Goal: Task Accomplishment & Management: Manage account settings

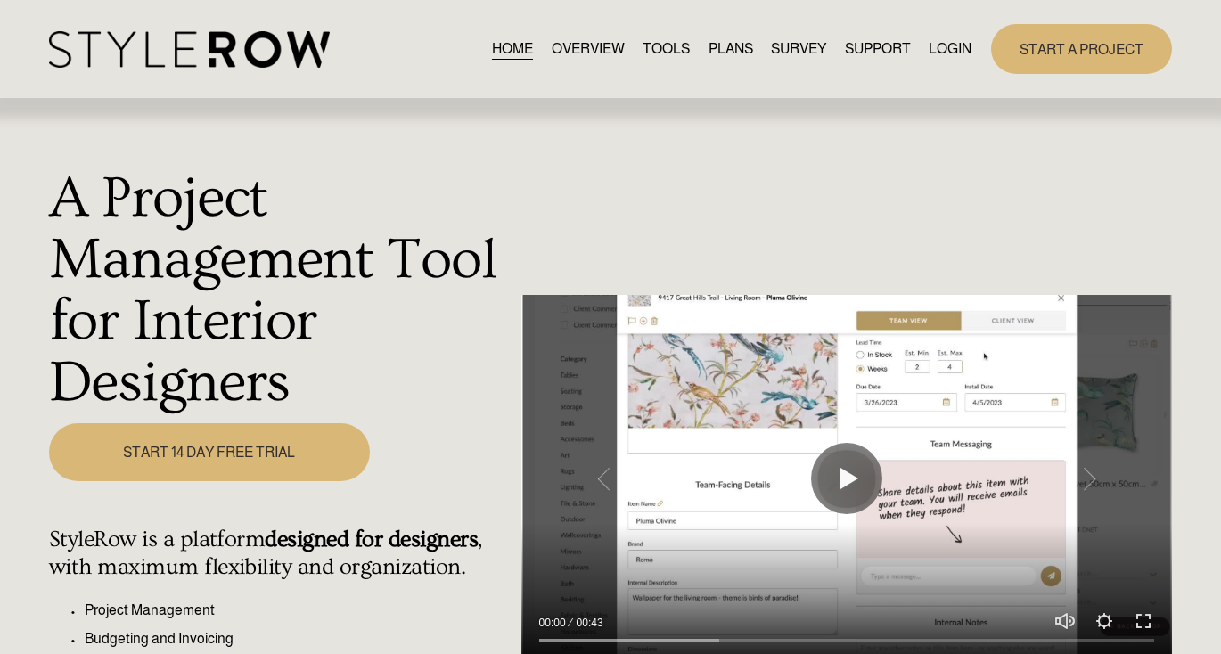
click at [939, 53] on link "LOGIN" at bounding box center [950, 49] width 43 height 24
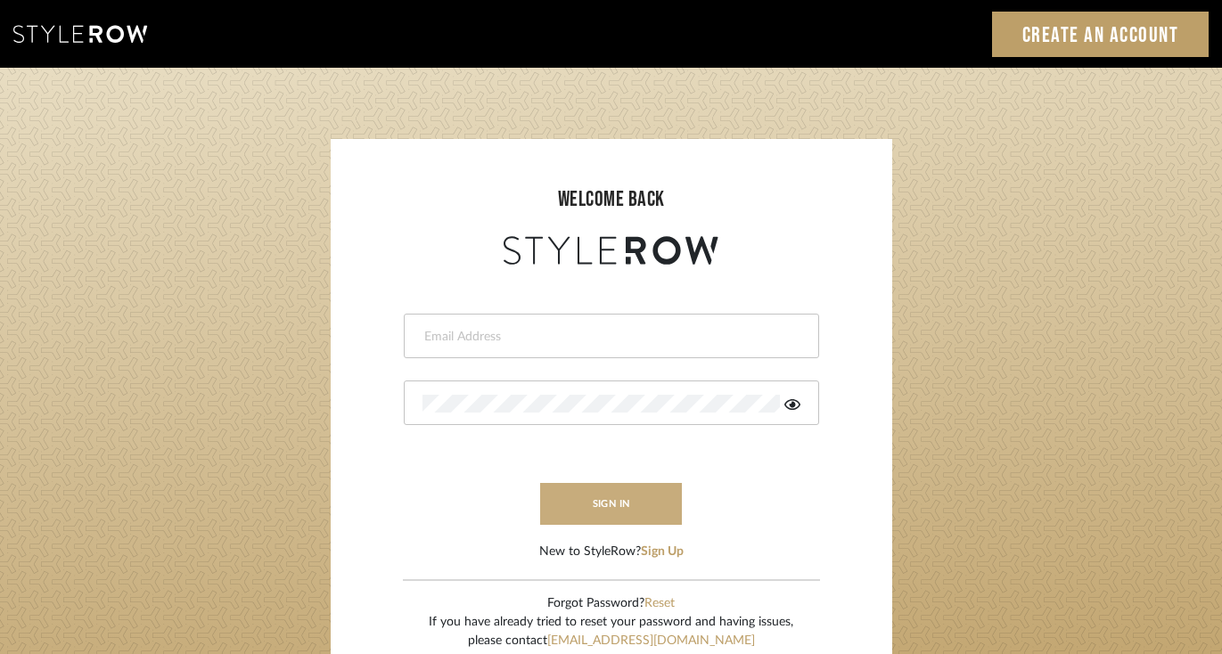
type input "felicia@onyxandoakinteriors.com"
click at [599, 500] on button "sign in" at bounding box center [611, 504] width 143 height 42
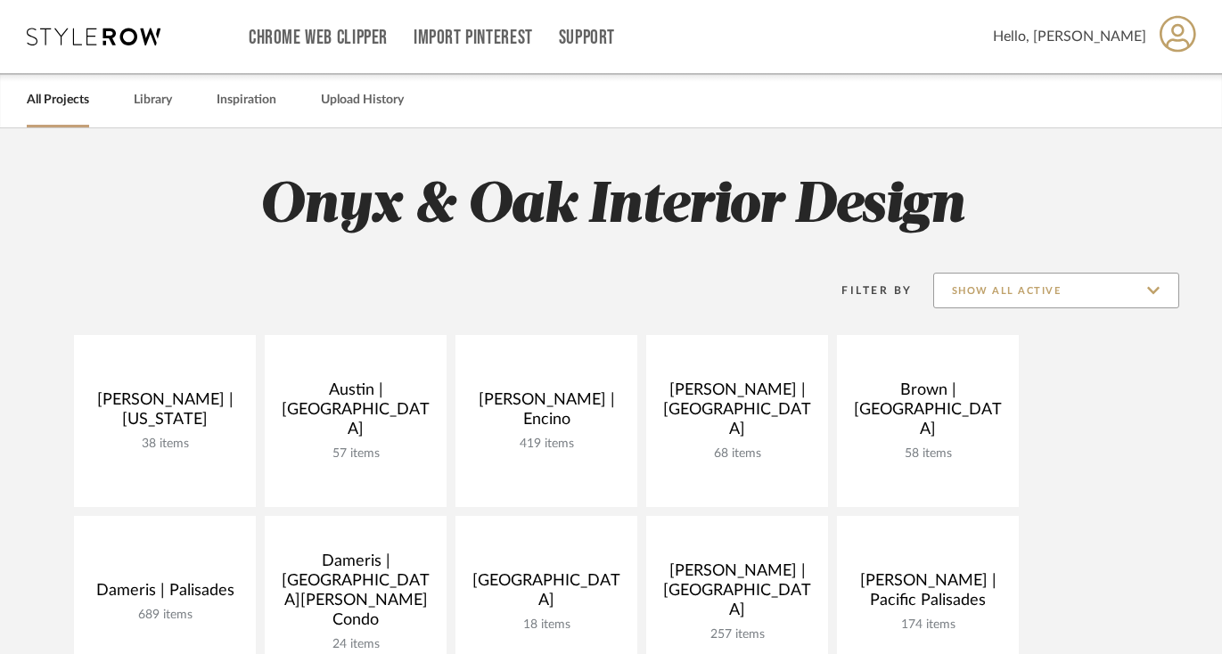
click at [999, 290] on input "Show All Active" at bounding box center [1056, 291] width 246 height 36
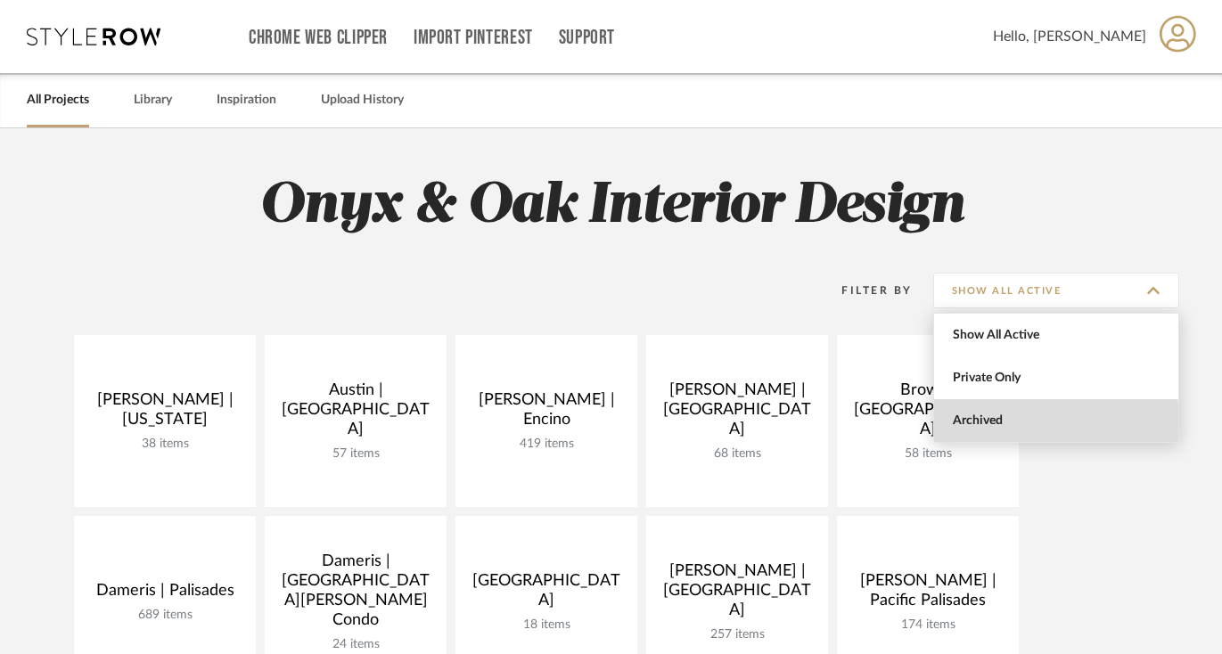
click at [986, 422] on span "Archived" at bounding box center [1058, 420] width 211 height 15
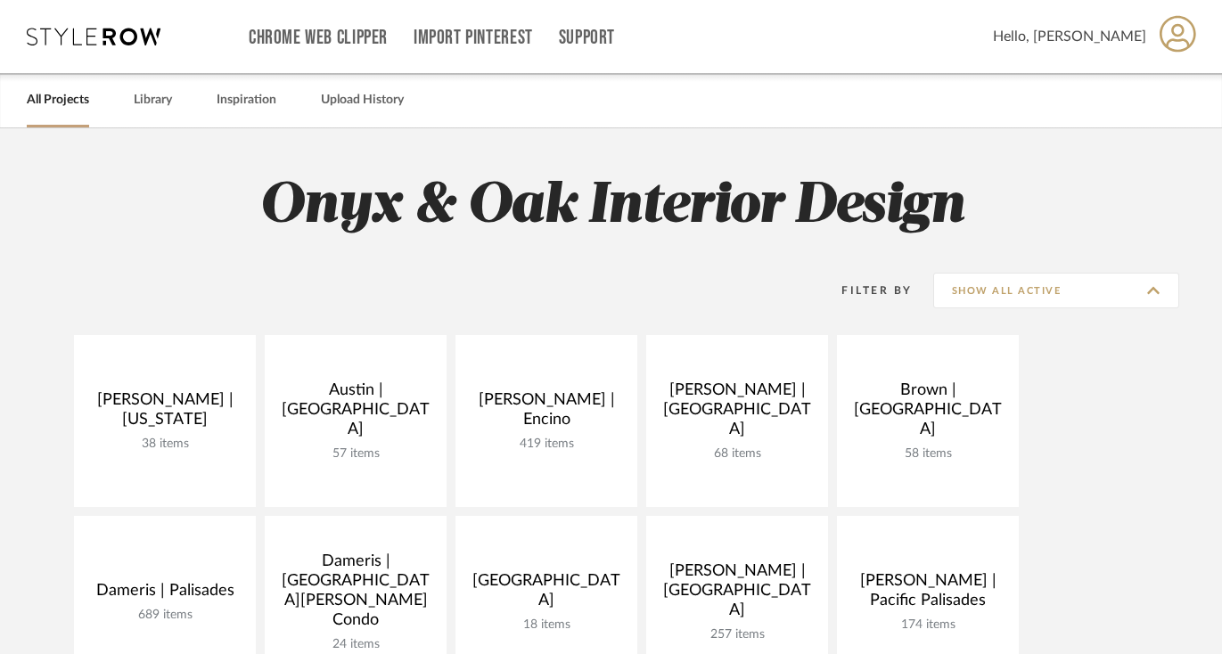
type input "Archived"
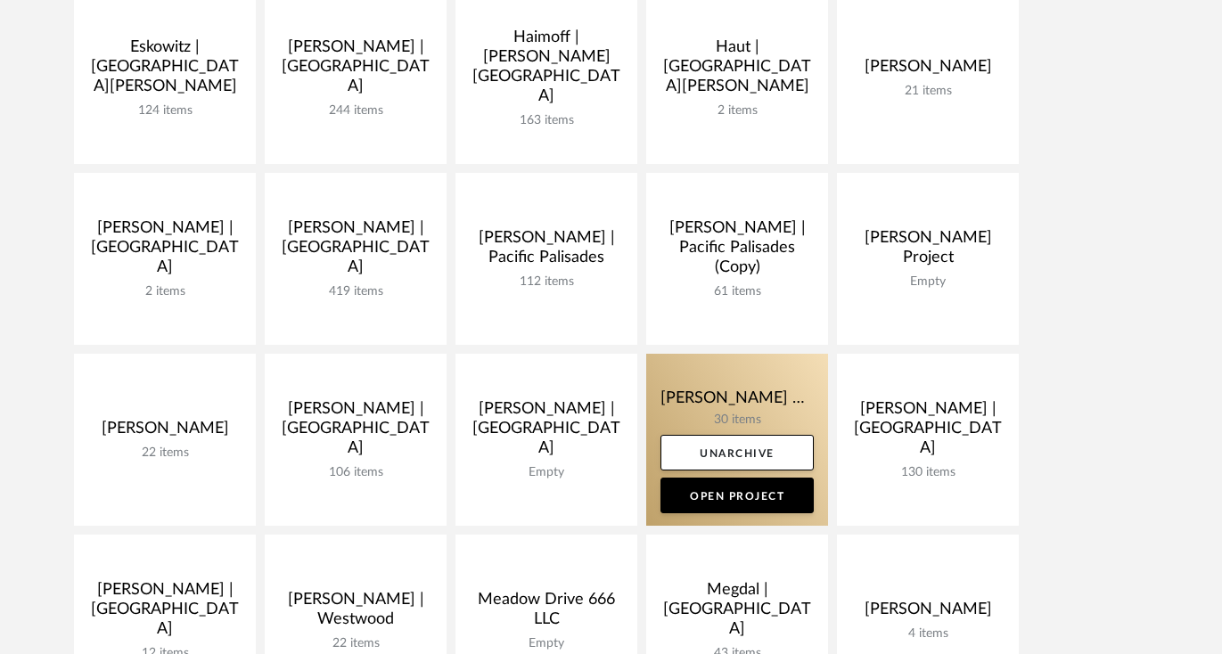
scroll to position [706, 0]
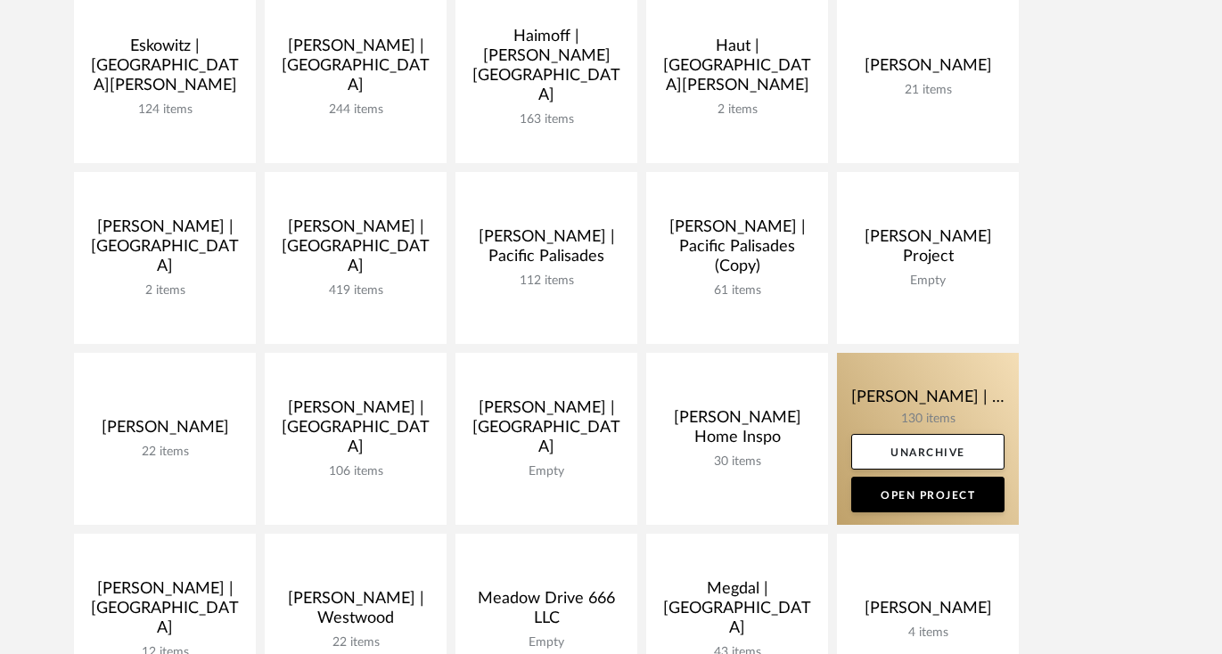
click at [875, 398] on link at bounding box center [928, 439] width 182 height 172
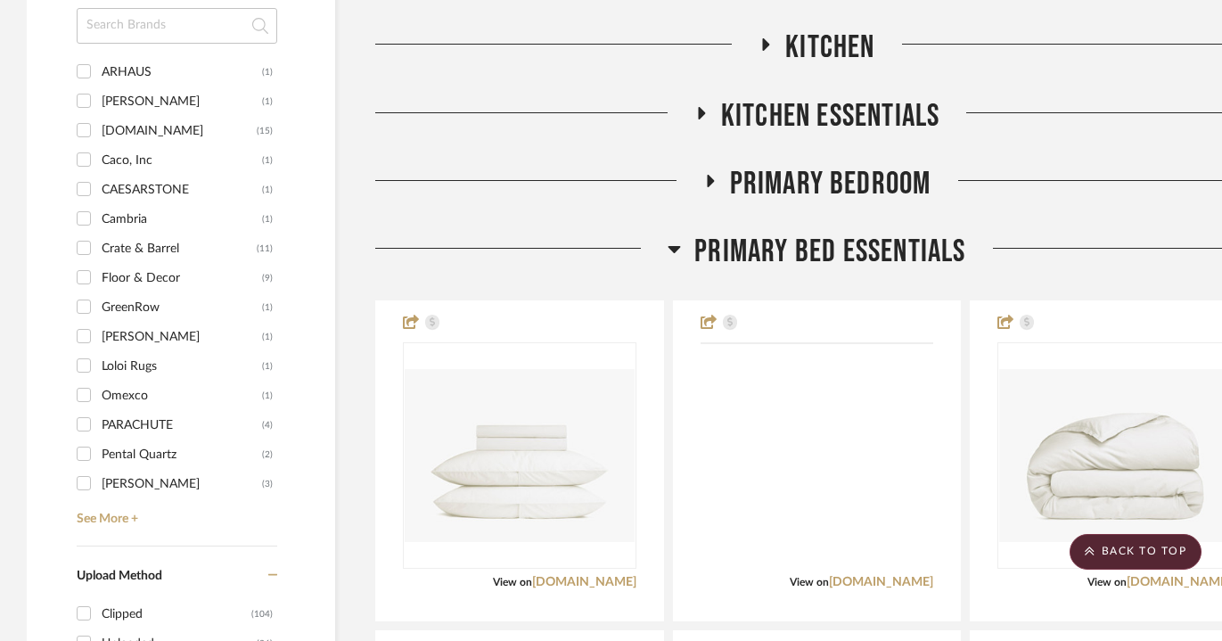
scroll to position [1863, 0]
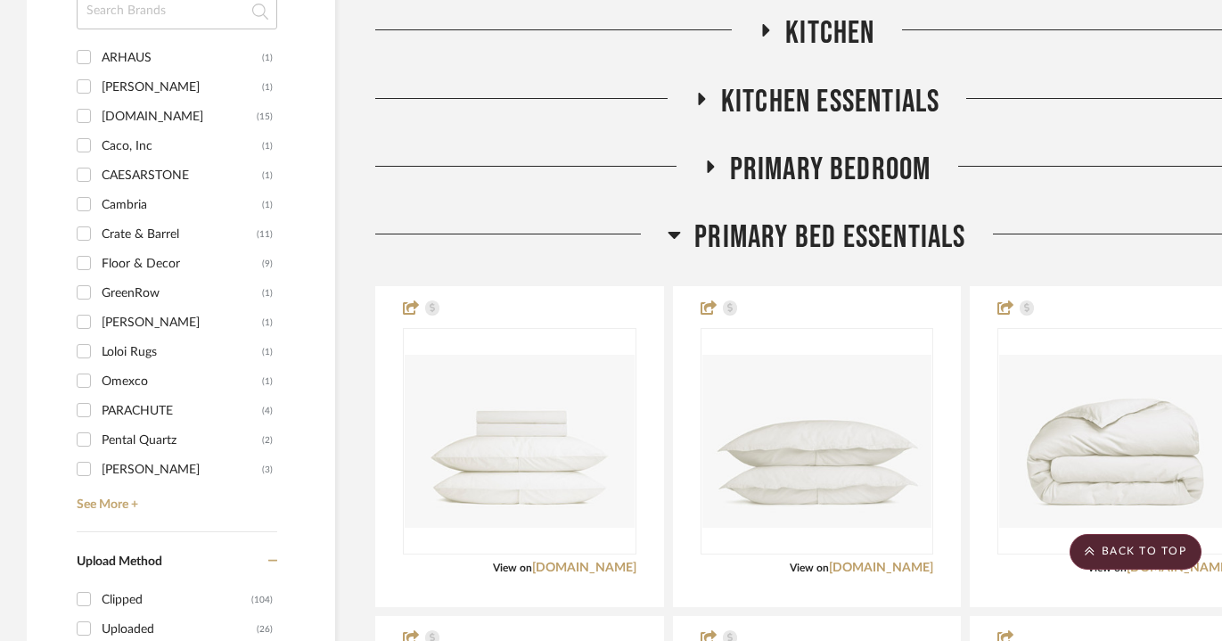
click at [717, 169] on icon at bounding box center [709, 166] width 21 height 13
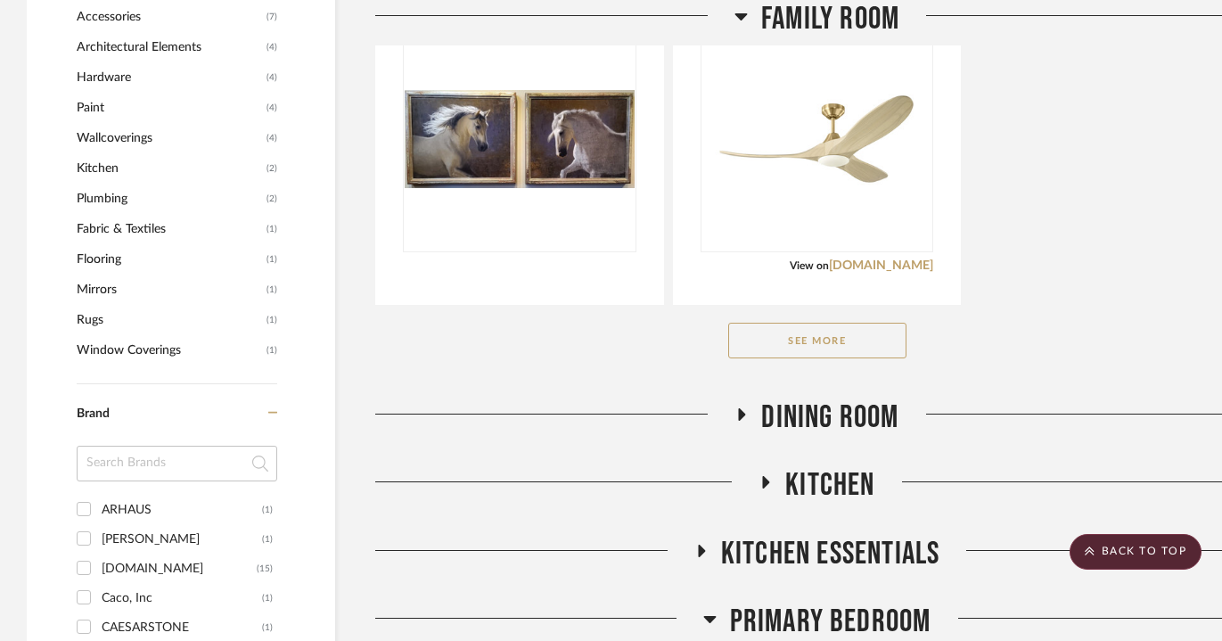
scroll to position [1425, 0]
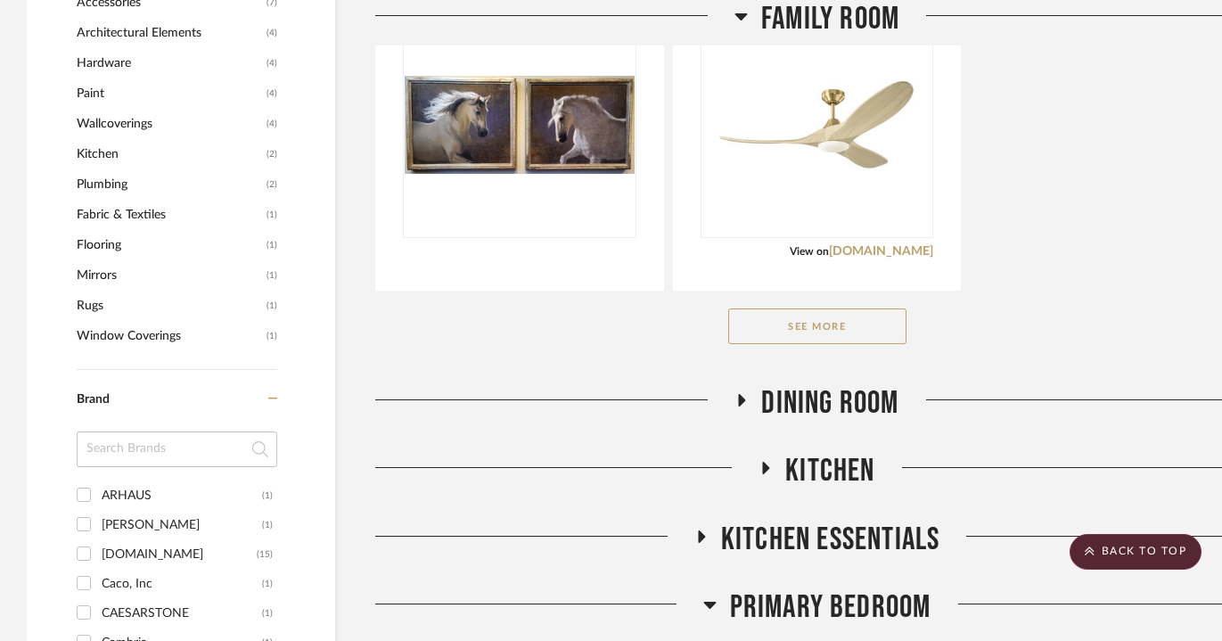
click at [823, 321] on button "See More" at bounding box center [817, 326] width 178 height 36
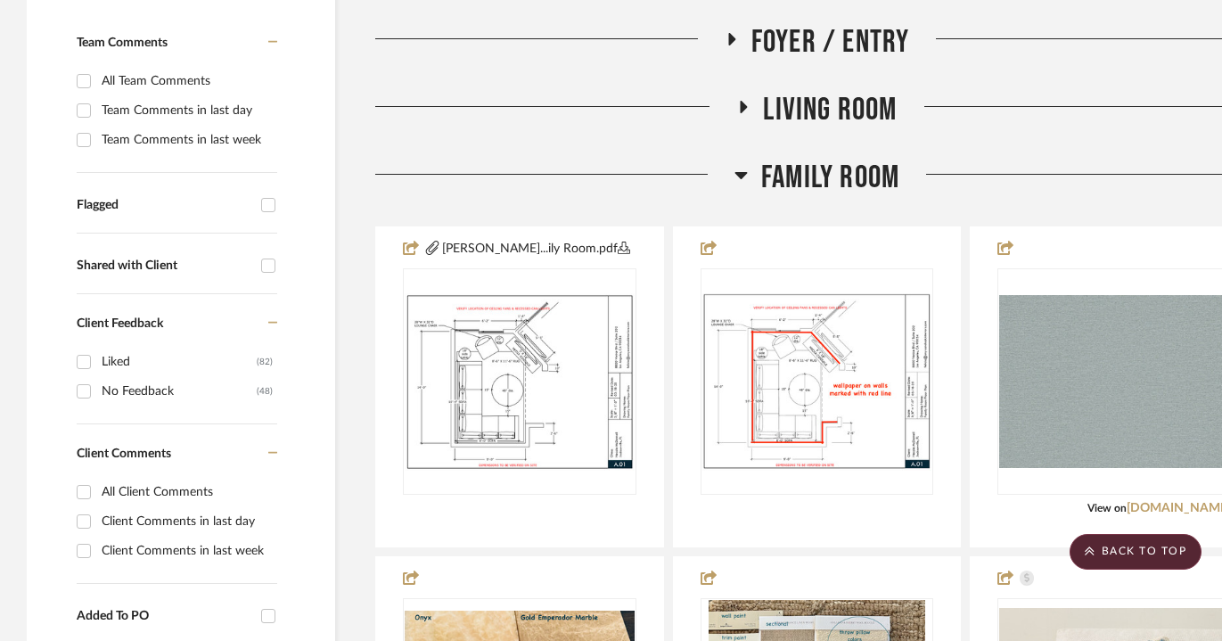
scroll to position [438, 0]
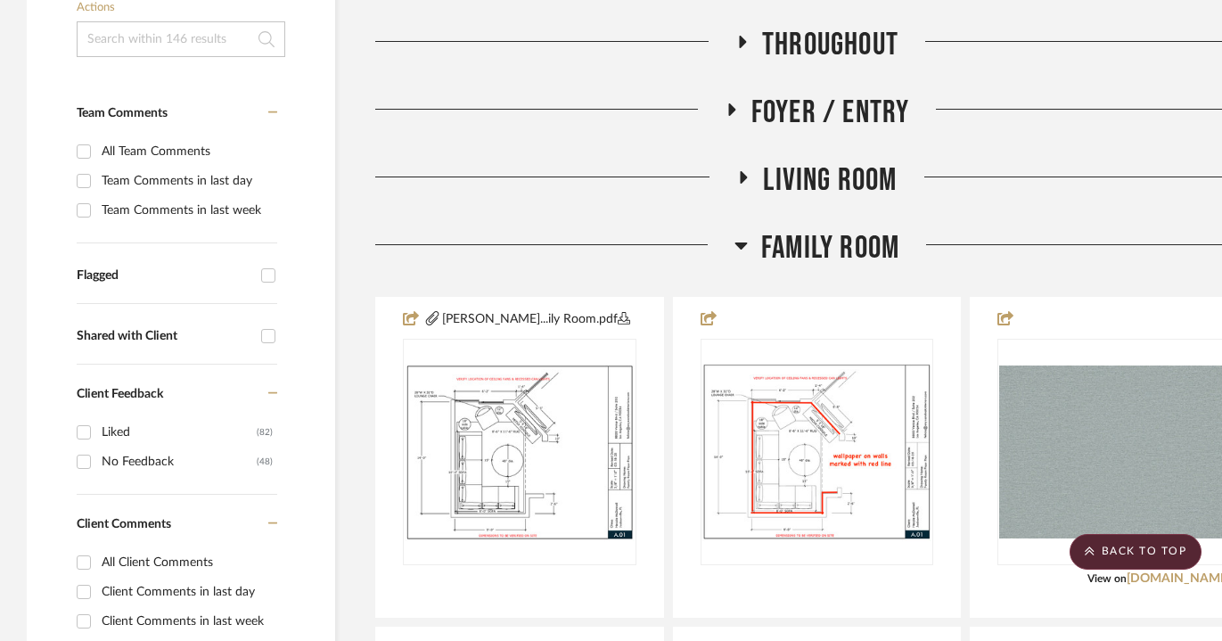
click at [741, 245] on icon at bounding box center [740, 245] width 12 height 7
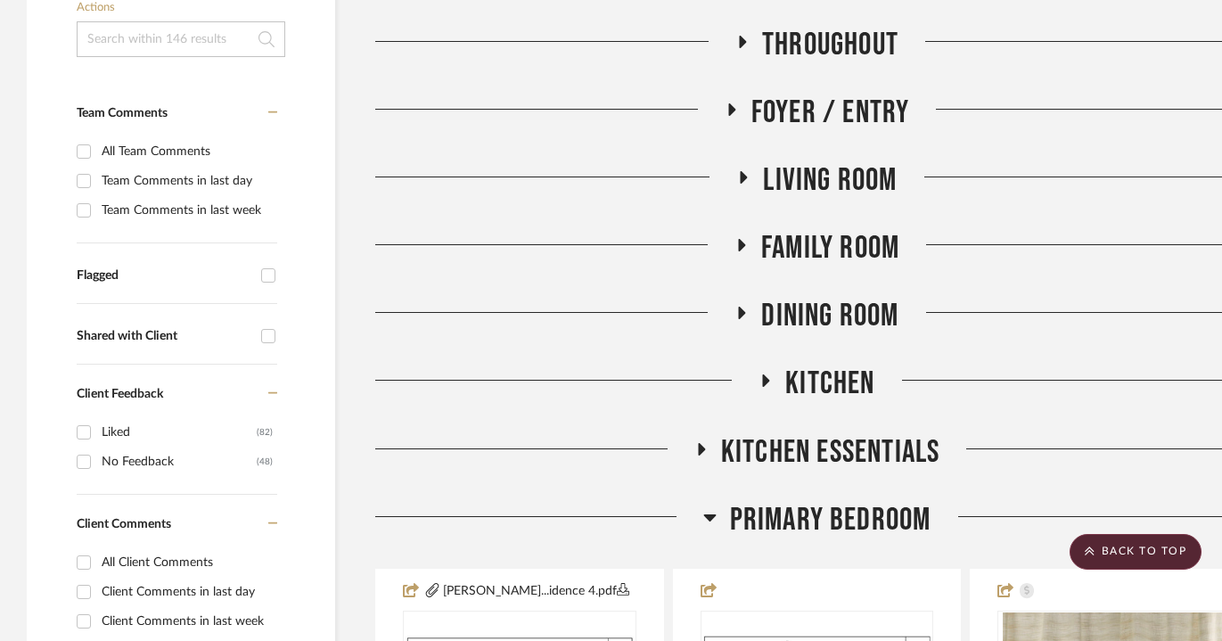
click at [741, 241] on icon at bounding box center [741, 245] width 7 height 12
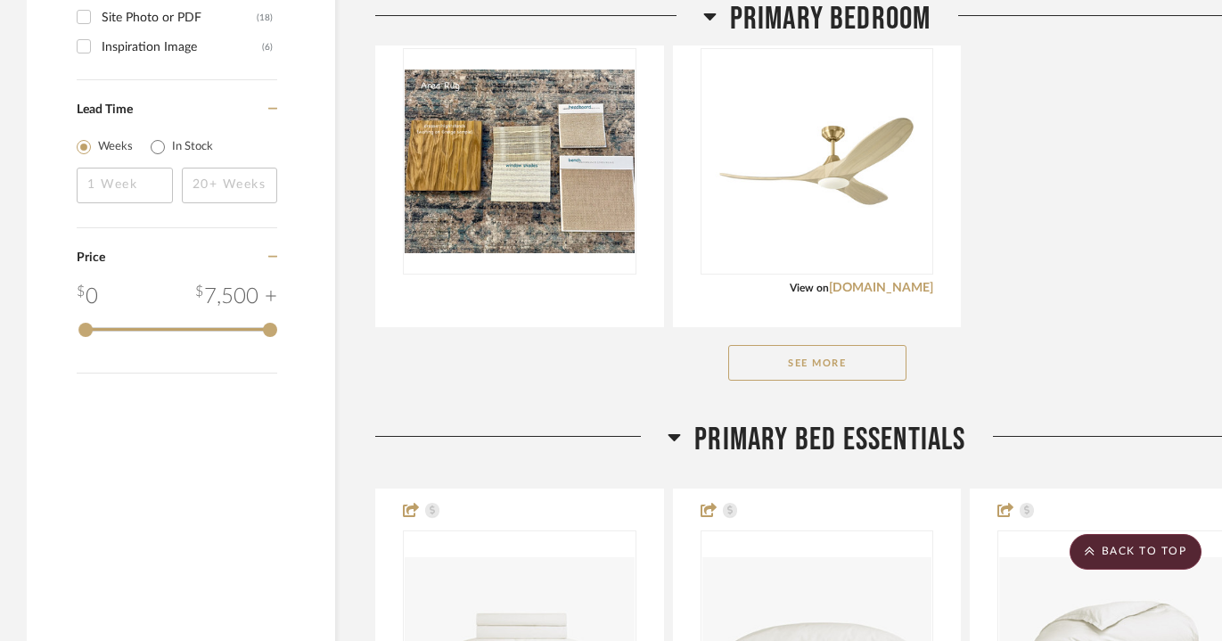
scroll to position [2766, 0]
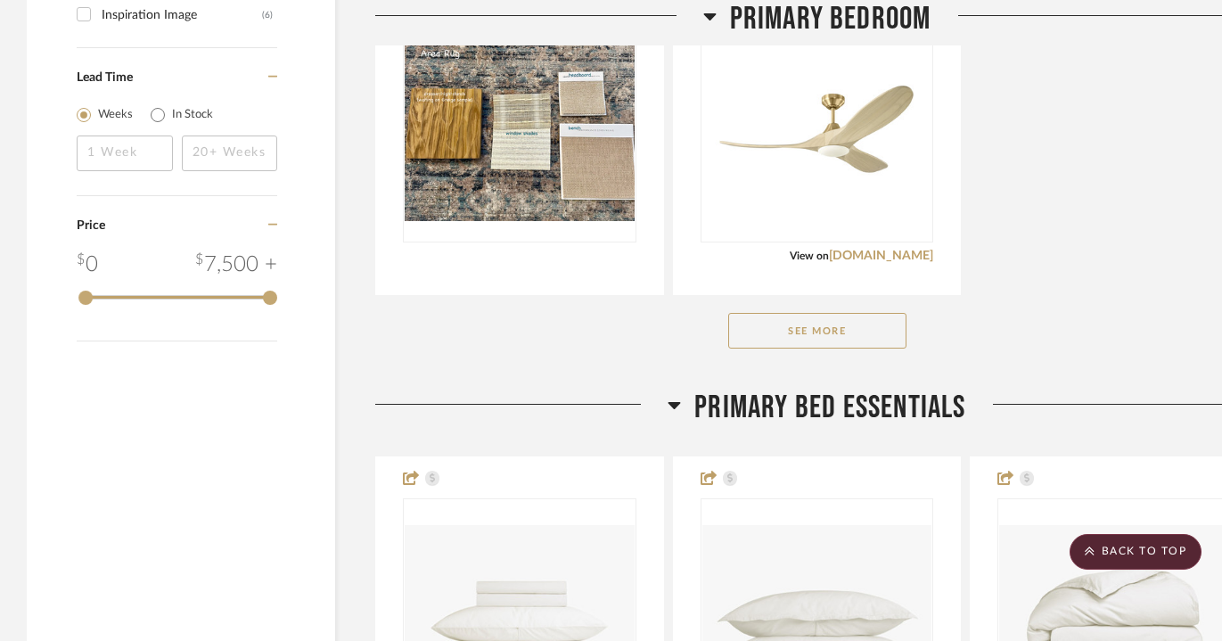
click at [790, 332] on button "See More" at bounding box center [817, 331] width 178 height 36
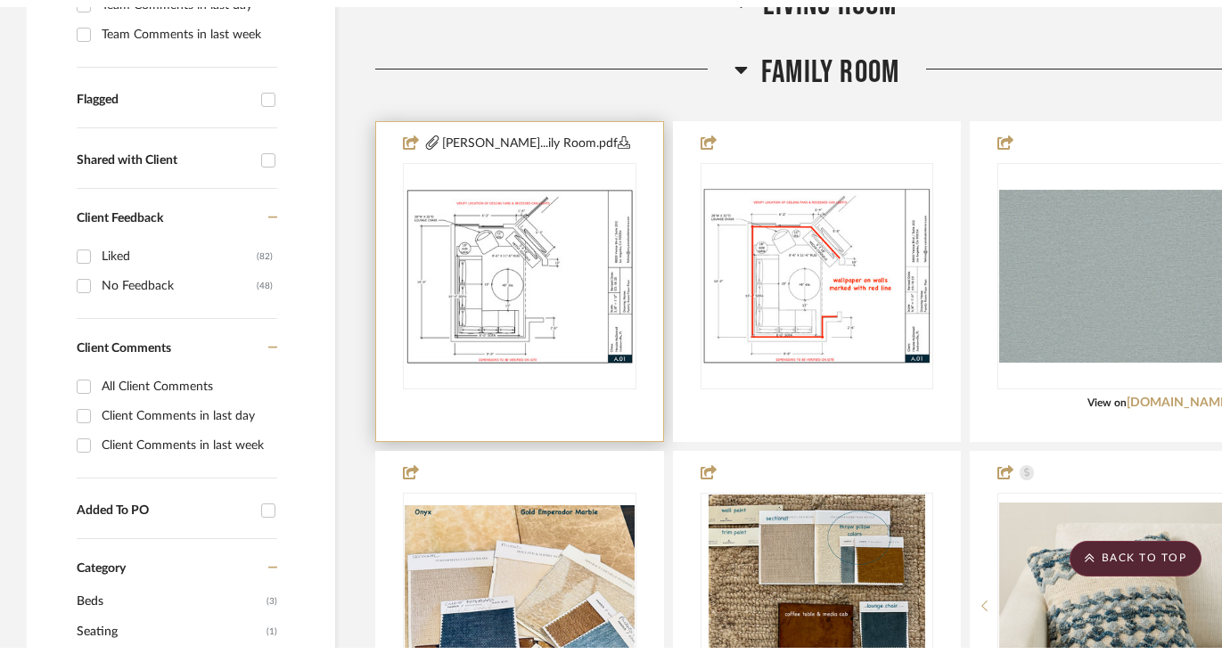
scroll to position [0, 0]
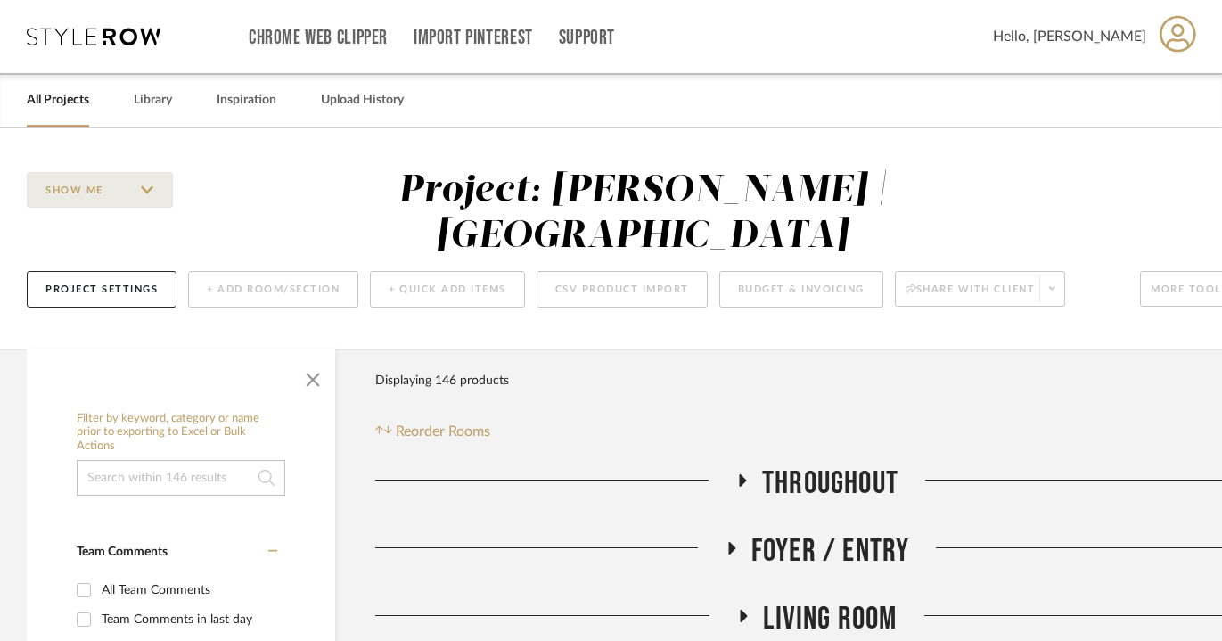
click at [66, 108] on link "All Projects" at bounding box center [58, 100] width 62 height 24
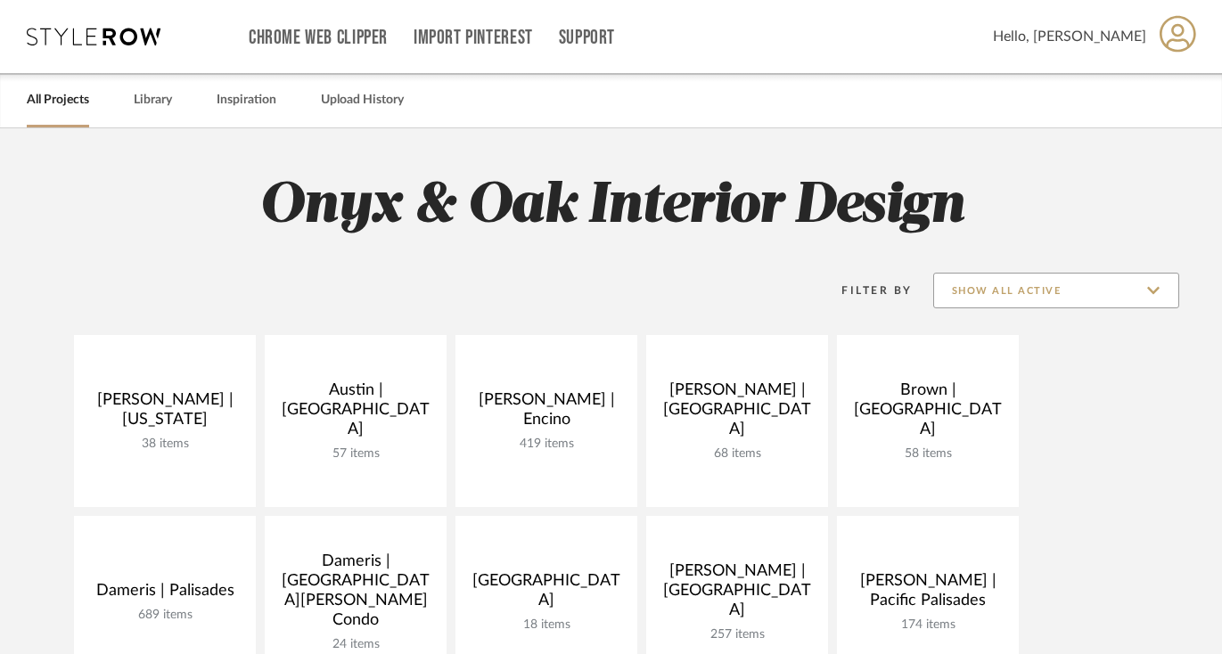
click at [1085, 294] on input "Show All Active" at bounding box center [1056, 291] width 246 height 36
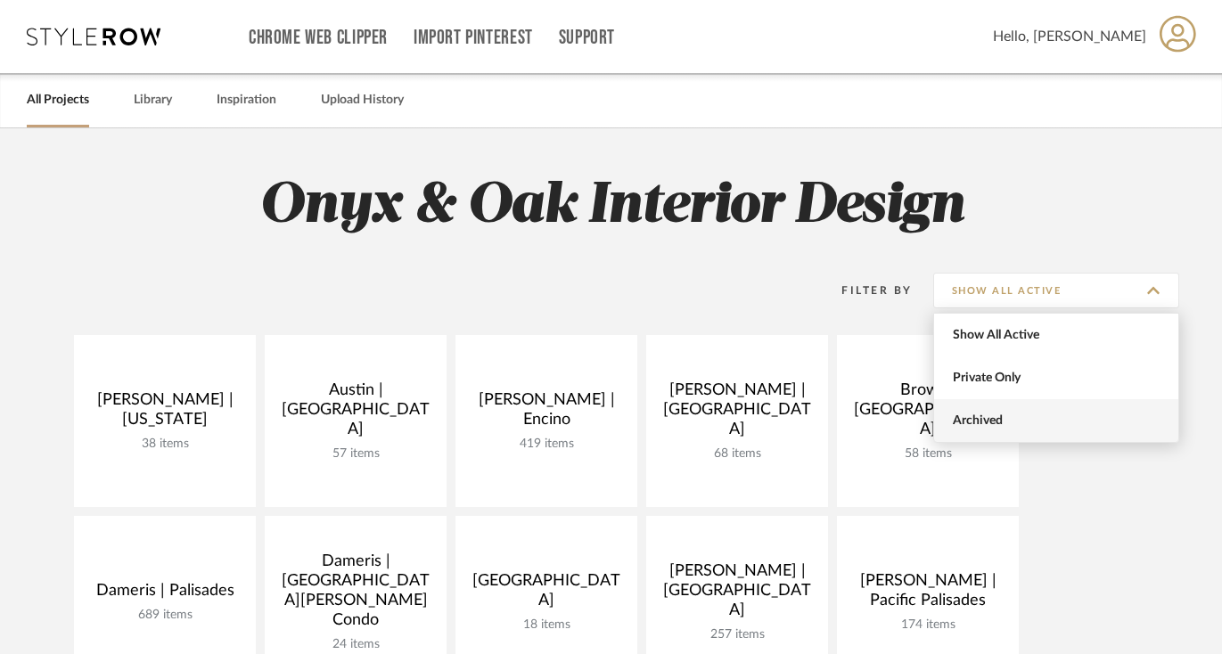
click at [987, 417] on span "Archived" at bounding box center [1058, 420] width 211 height 15
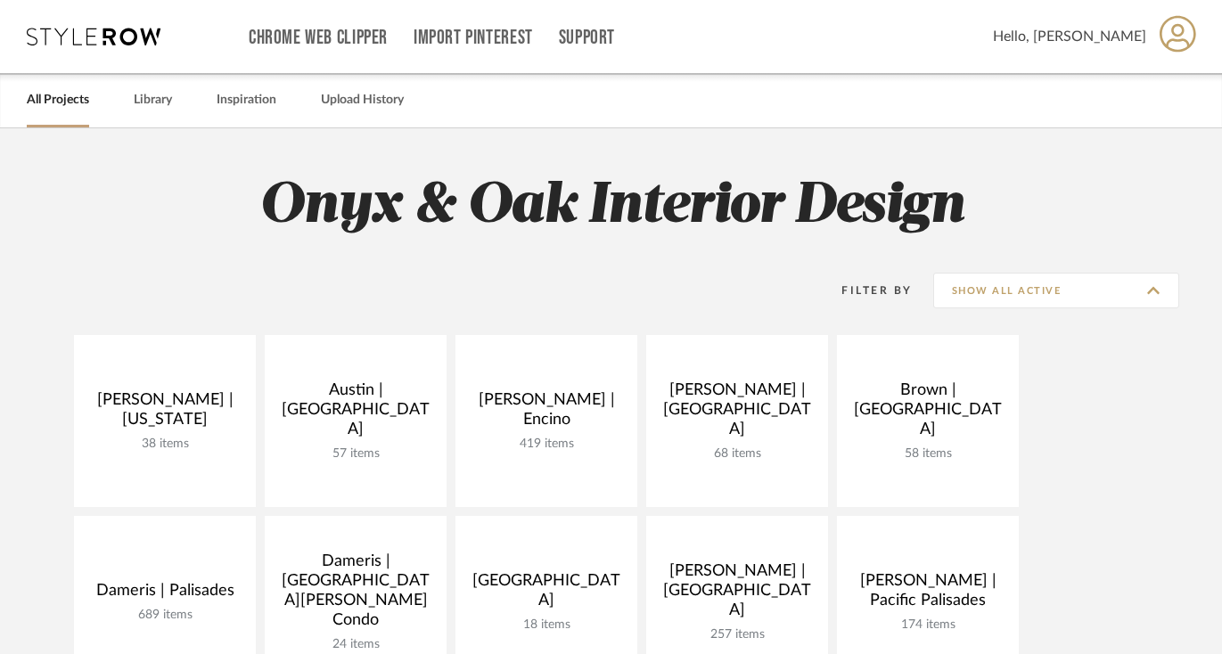
type input "Archived"
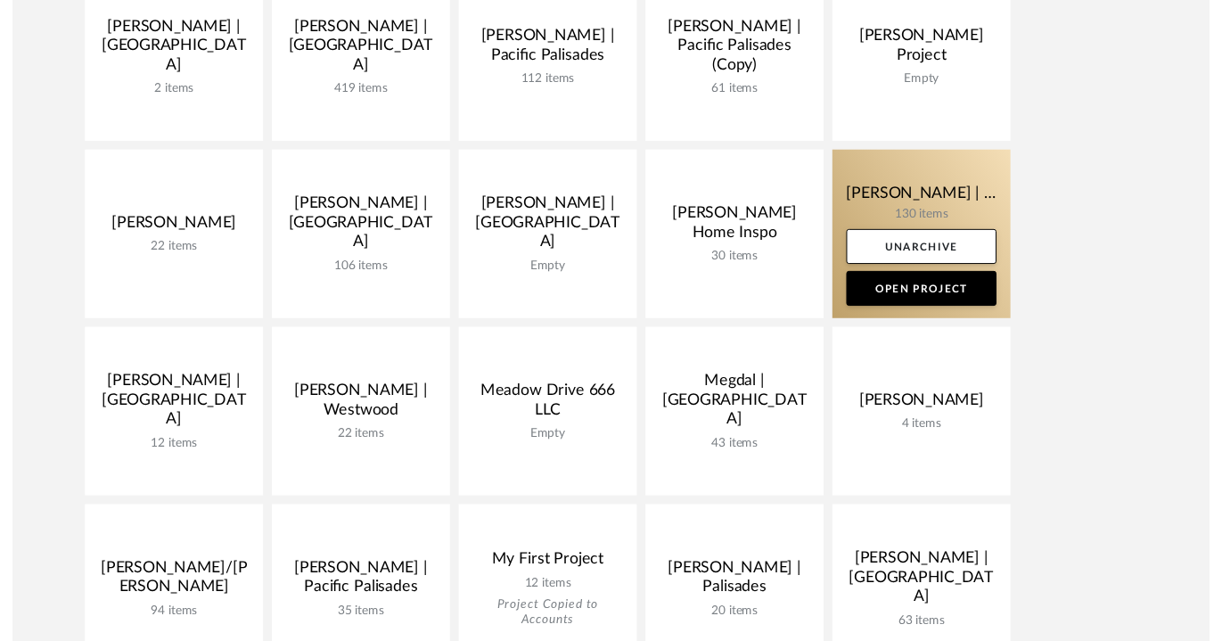
scroll to position [968, 0]
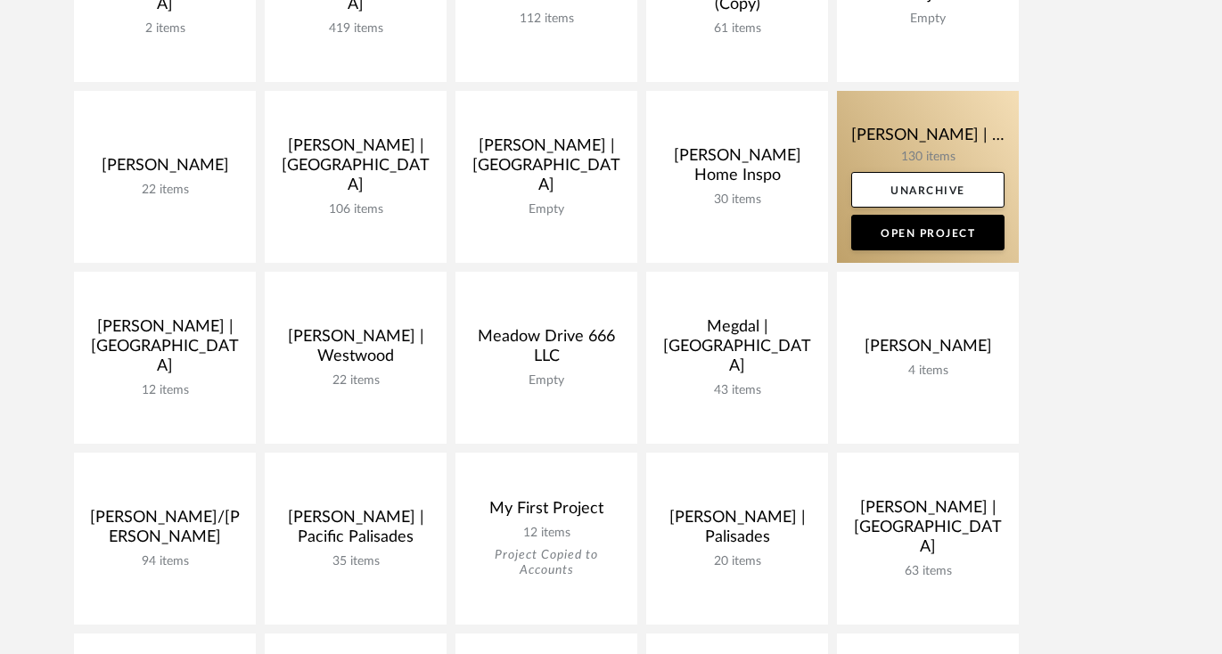
click at [893, 124] on link at bounding box center [928, 177] width 182 height 172
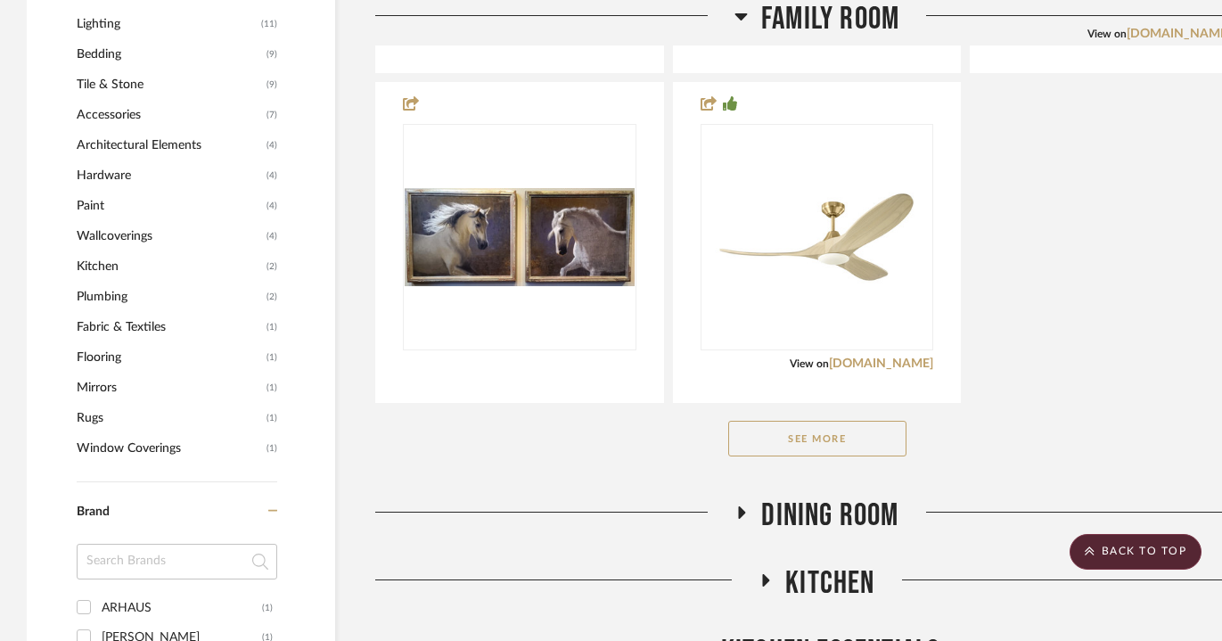
scroll to position [1320, 0]
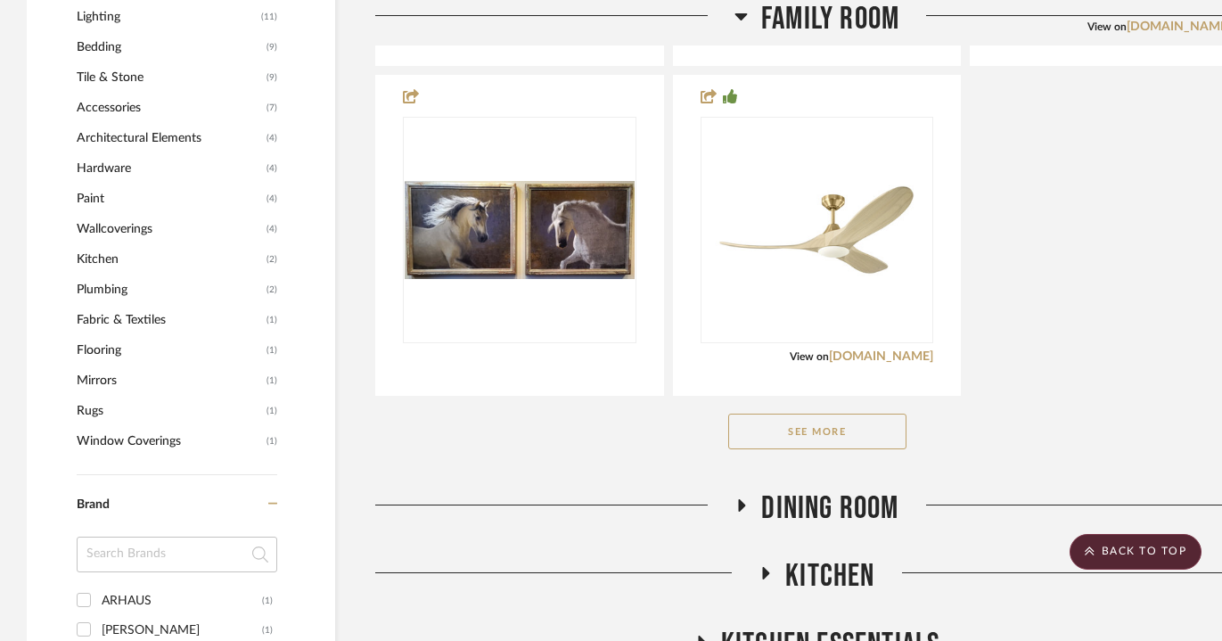
click at [806, 434] on button "See More" at bounding box center [817, 431] width 178 height 36
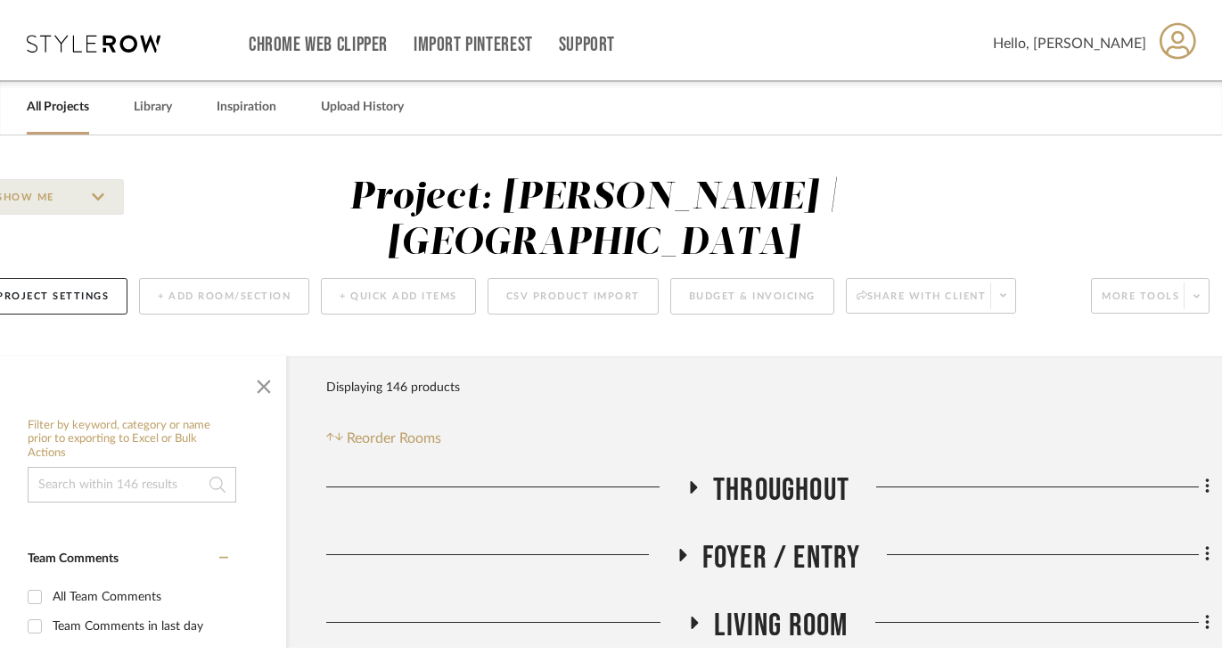
scroll to position [0, 0]
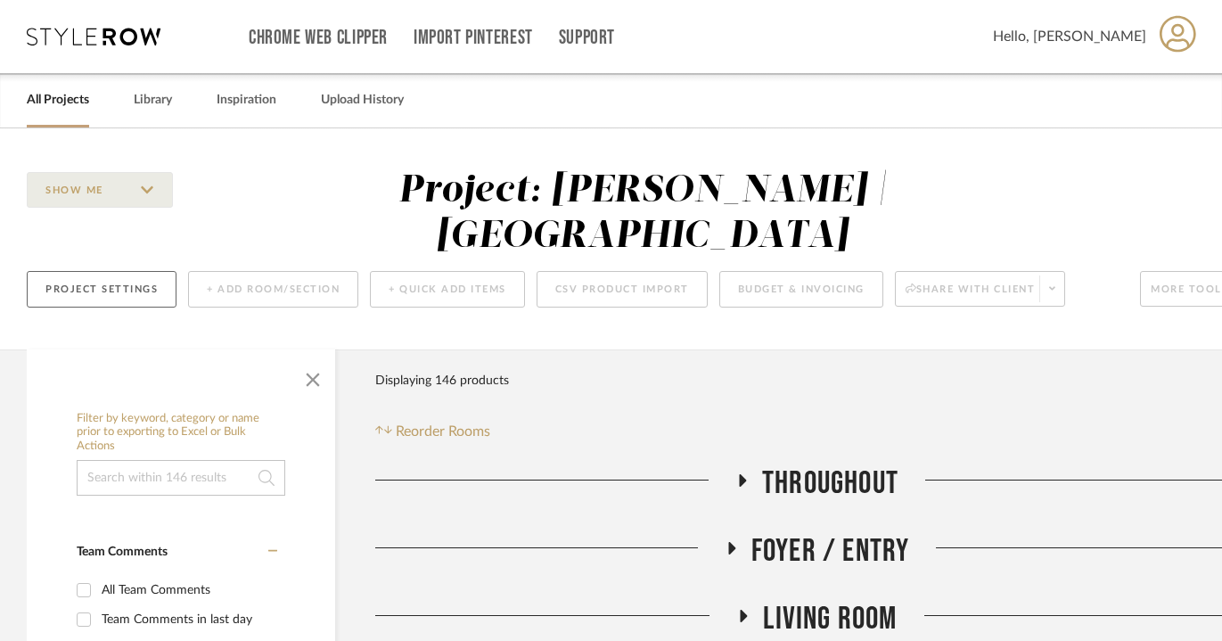
click at [126, 287] on button "Project Settings" at bounding box center [102, 289] width 150 height 37
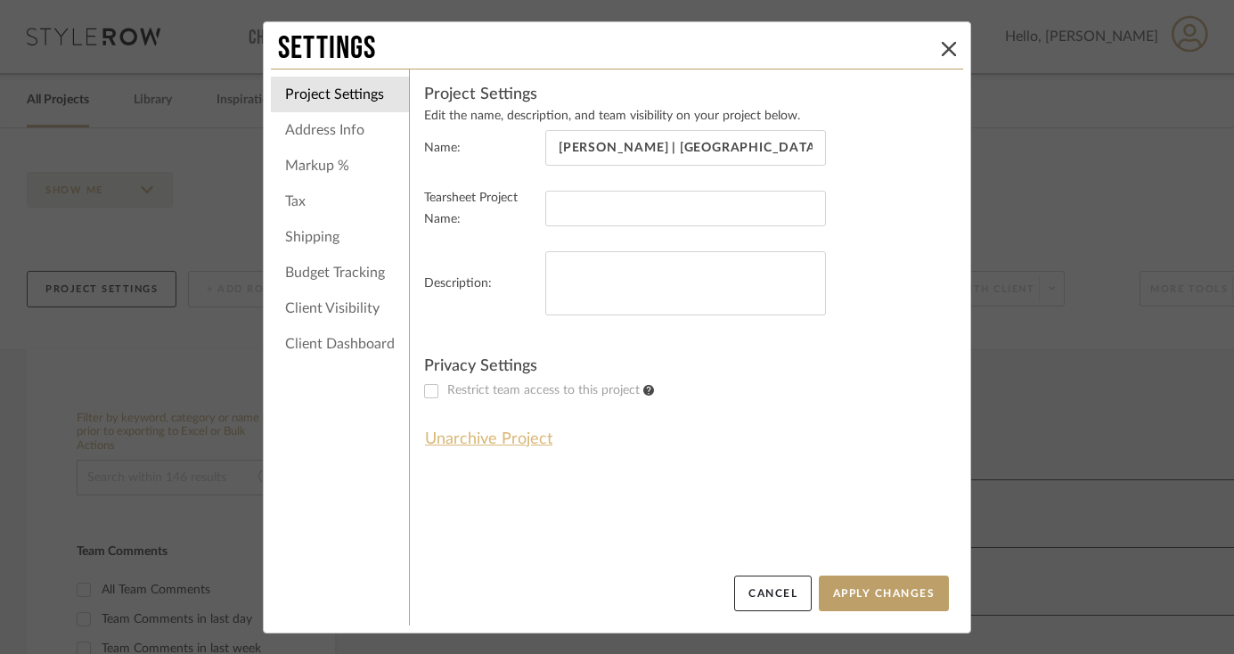
click at [463, 438] on button "Unarchive Project" at bounding box center [488, 439] width 129 height 30
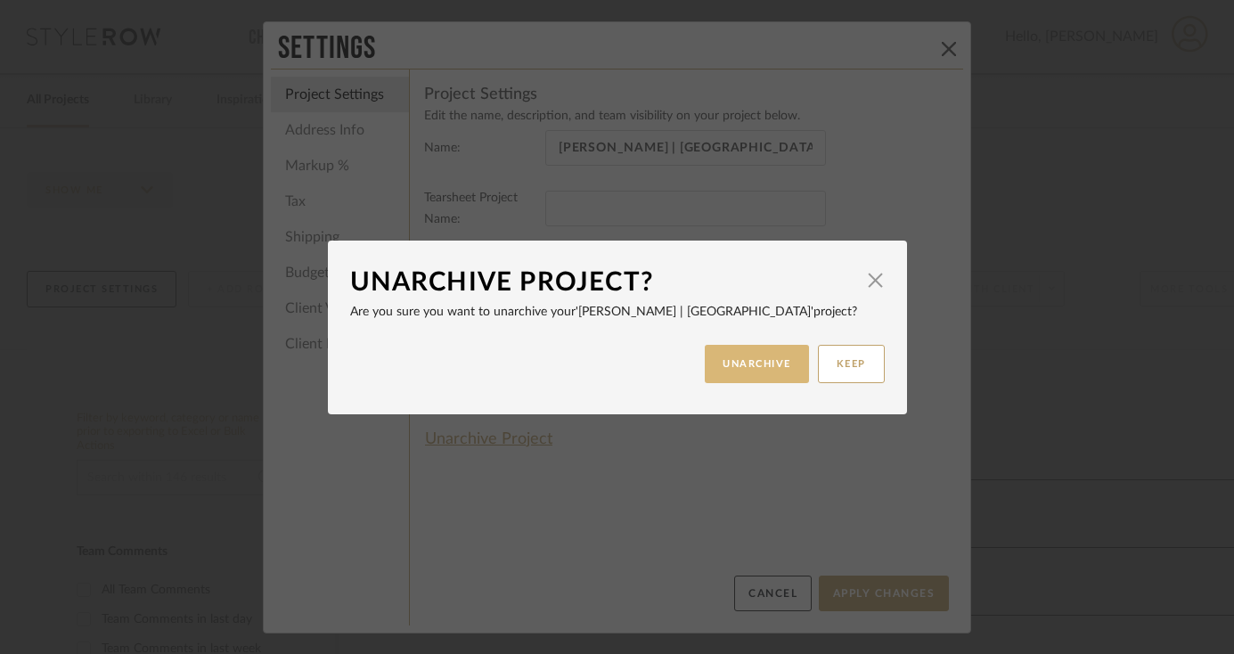
click at [749, 356] on button "UNARCHIVE" at bounding box center [757, 364] width 104 height 38
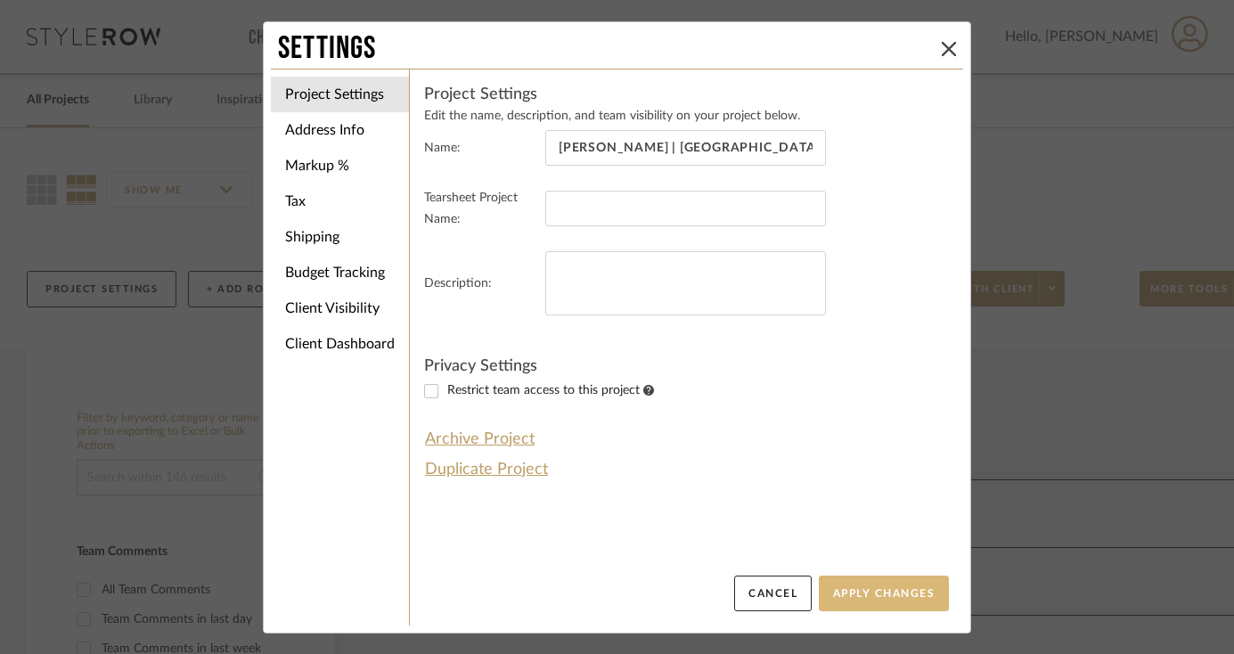
click at [860, 610] on button "Apply Changes" at bounding box center [884, 594] width 130 height 36
click at [860, 593] on button "Apply Changes" at bounding box center [884, 594] width 130 height 36
click at [857, 591] on button "Apply Changes" at bounding box center [884, 594] width 130 height 36
click at [945, 42] on icon at bounding box center [949, 49] width 14 height 14
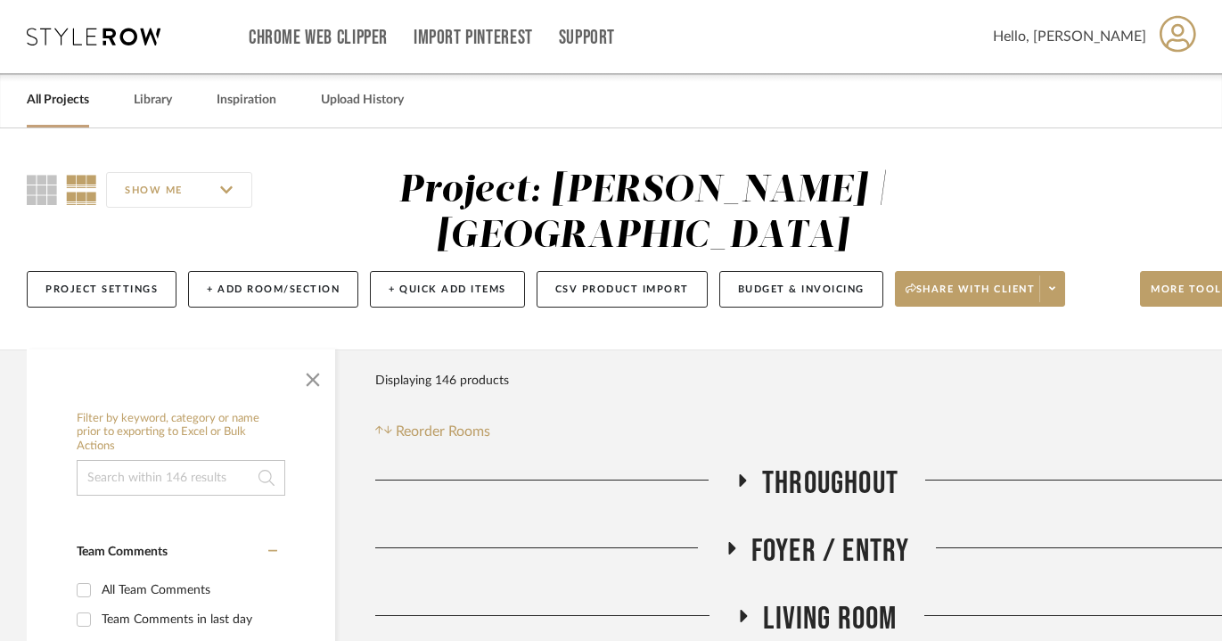
click at [46, 105] on link "All Projects" at bounding box center [58, 100] width 62 height 24
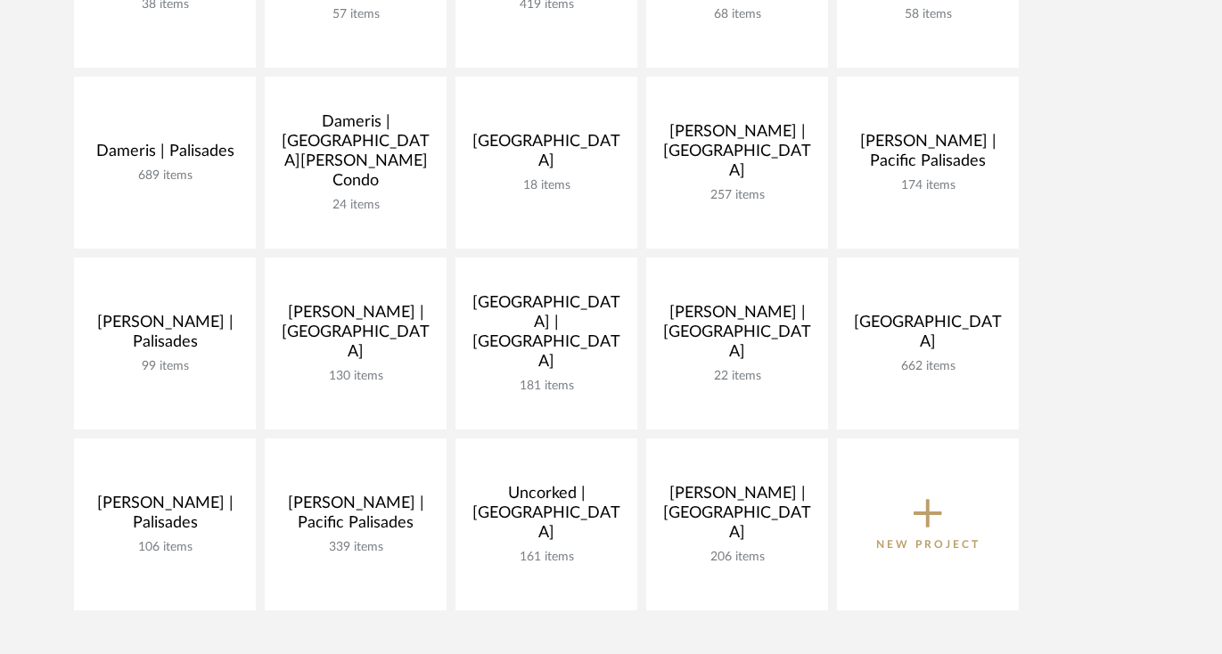
scroll to position [441, 0]
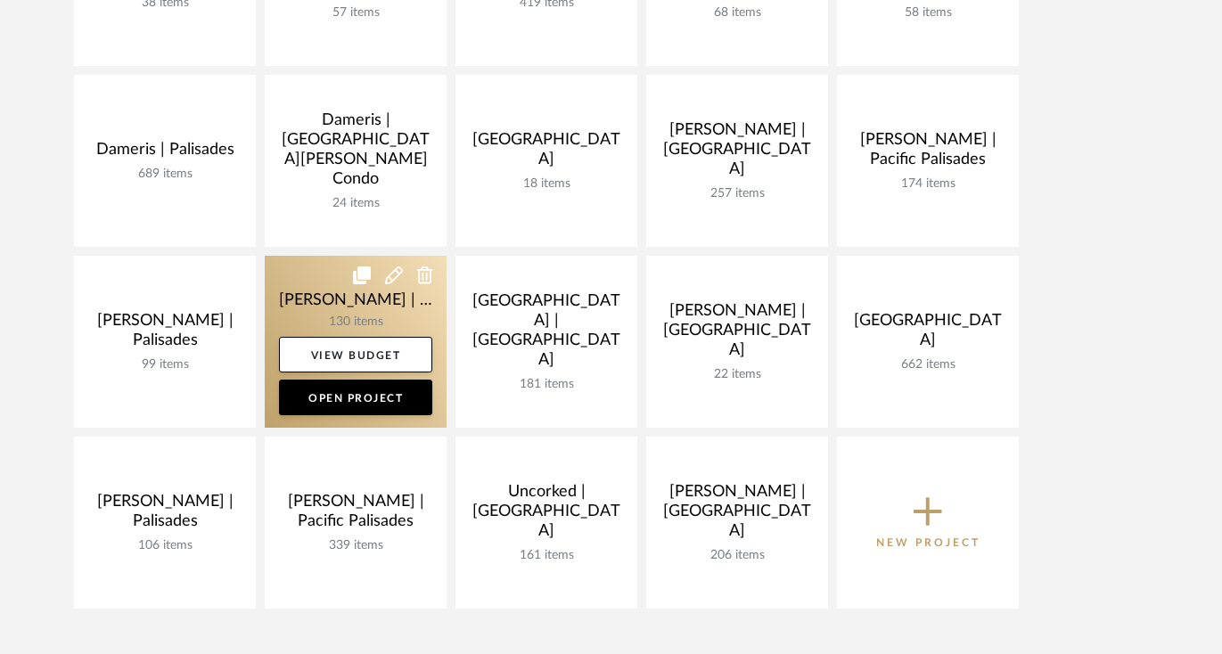
click at [323, 306] on link at bounding box center [356, 342] width 182 height 172
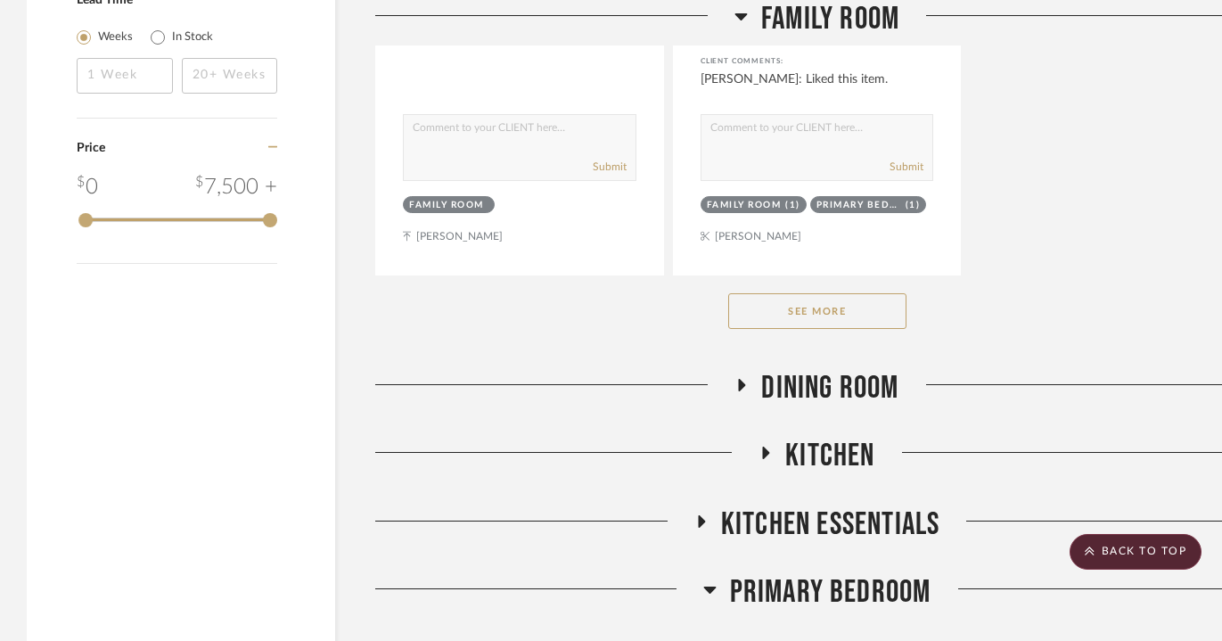
scroll to position [2871, 0]
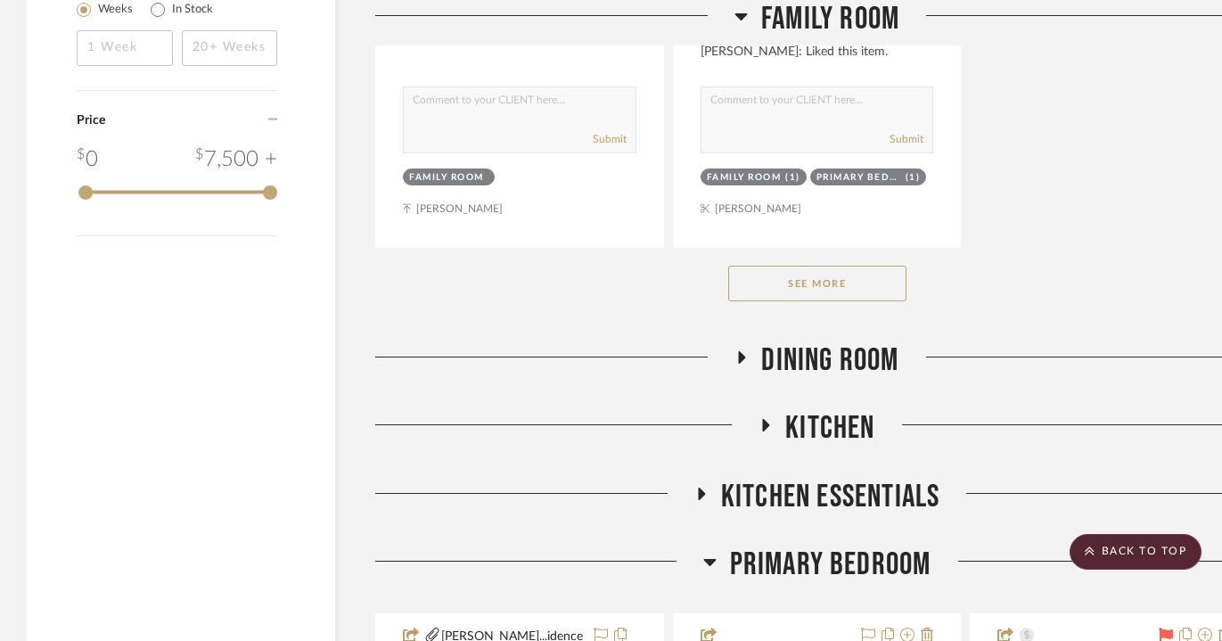
click at [828, 274] on button "See More" at bounding box center [817, 284] width 178 height 36
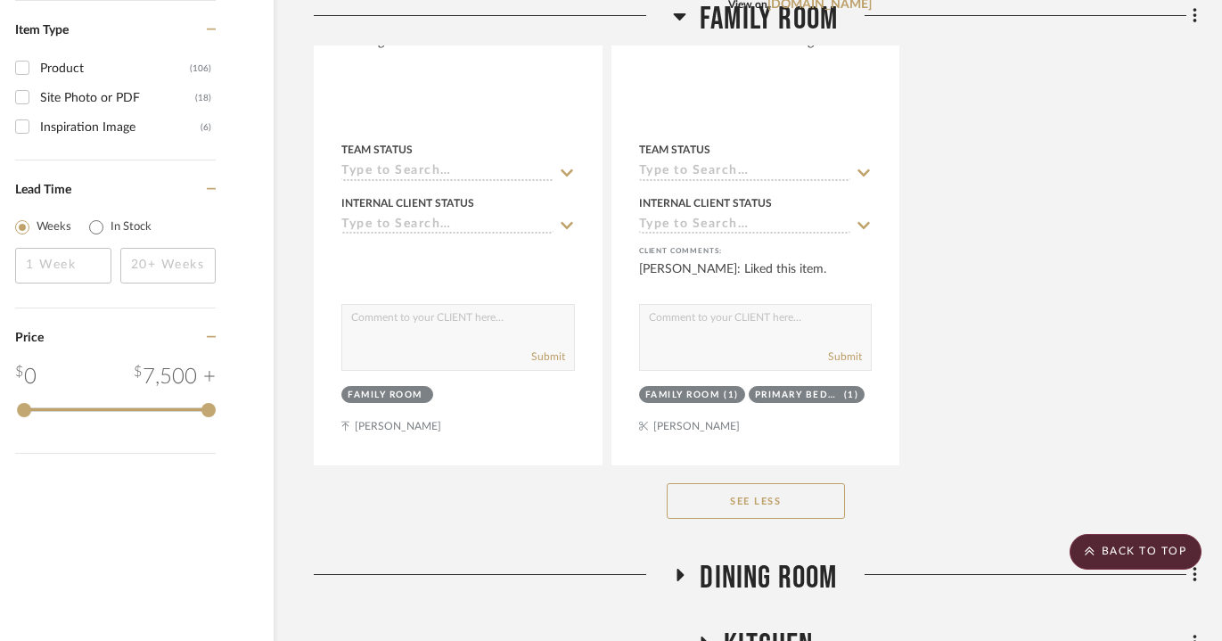
scroll to position [2698, 61]
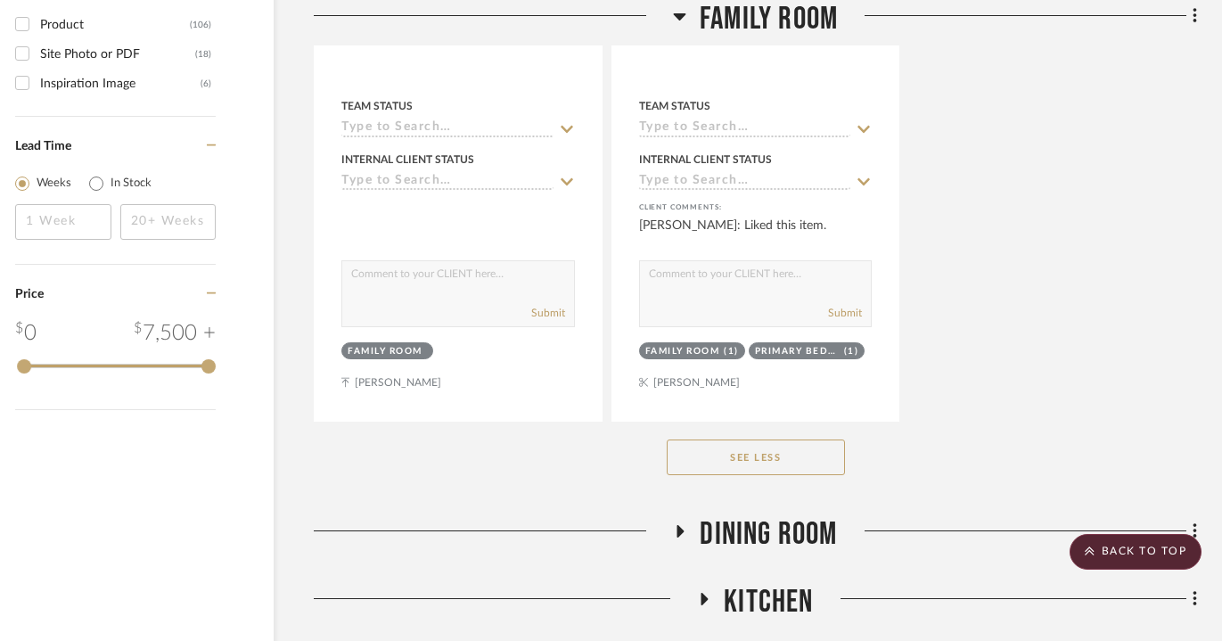
click at [676, 525] on icon at bounding box center [679, 531] width 21 height 13
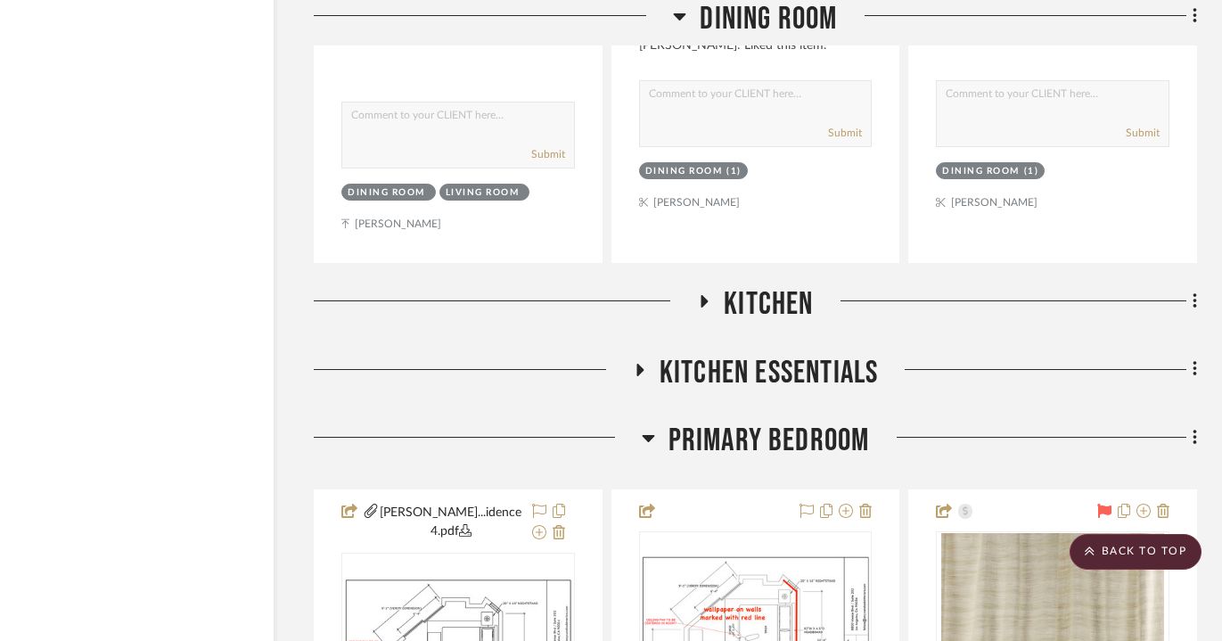
scroll to position [3840, 61]
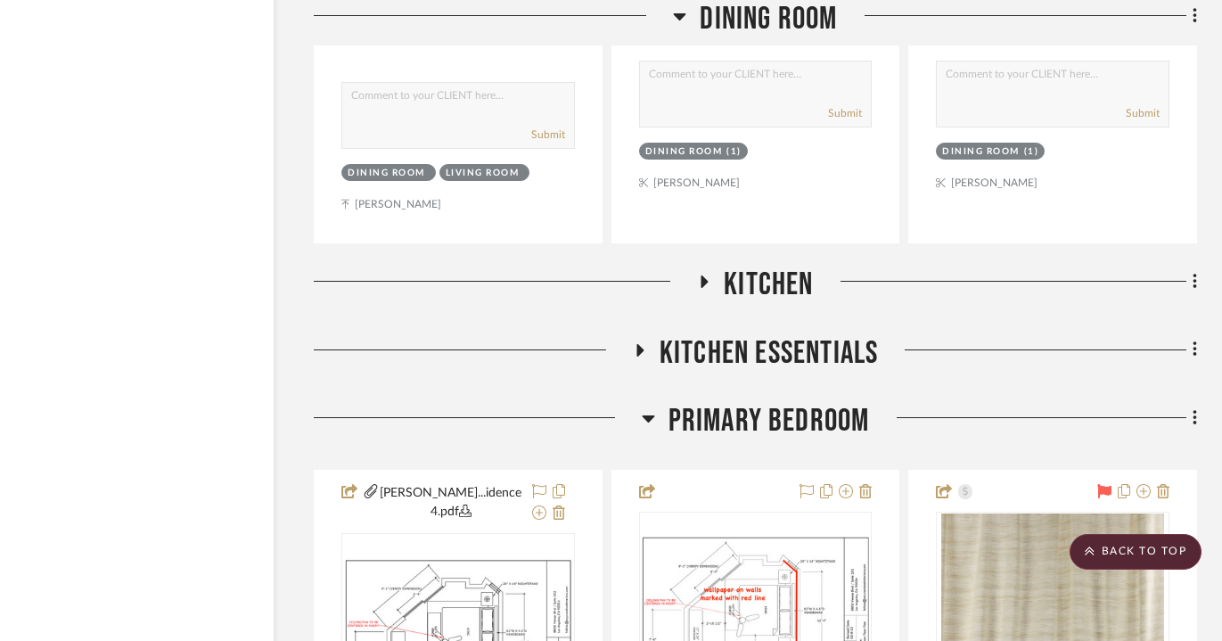
click at [705, 275] on icon at bounding box center [704, 281] width 7 height 12
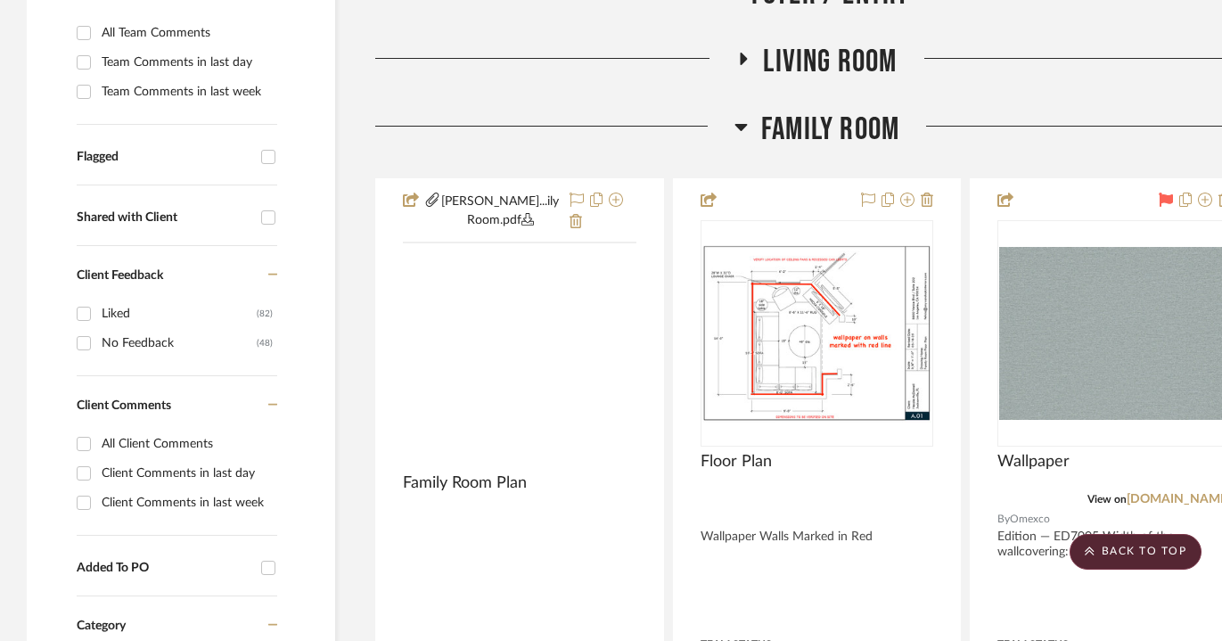
scroll to position [562, 0]
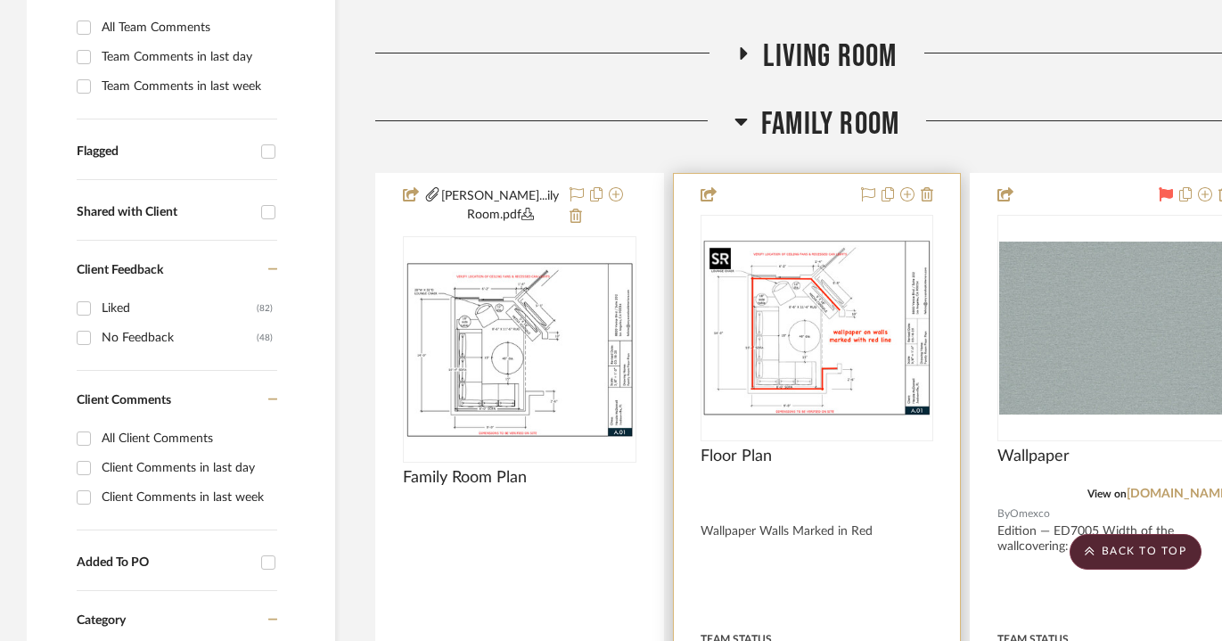
click at [822, 305] on img "0" at bounding box center [817, 328] width 230 height 177
click at [825, 336] on img "0" at bounding box center [817, 328] width 230 height 177
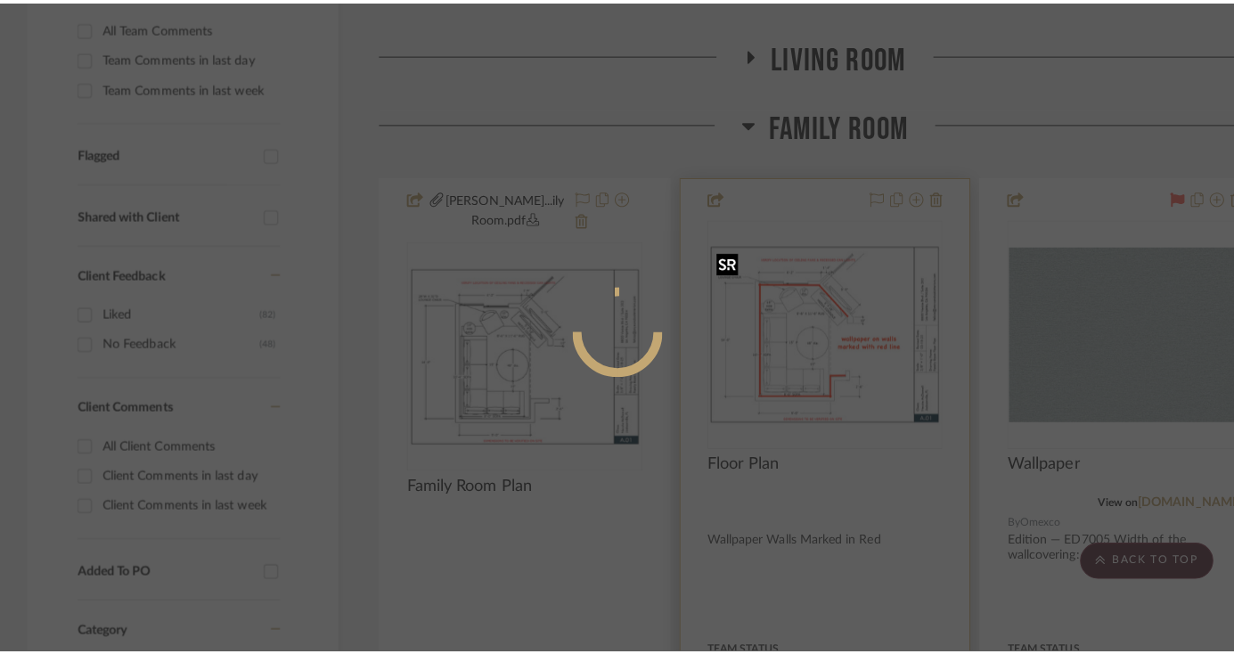
scroll to position [0, 0]
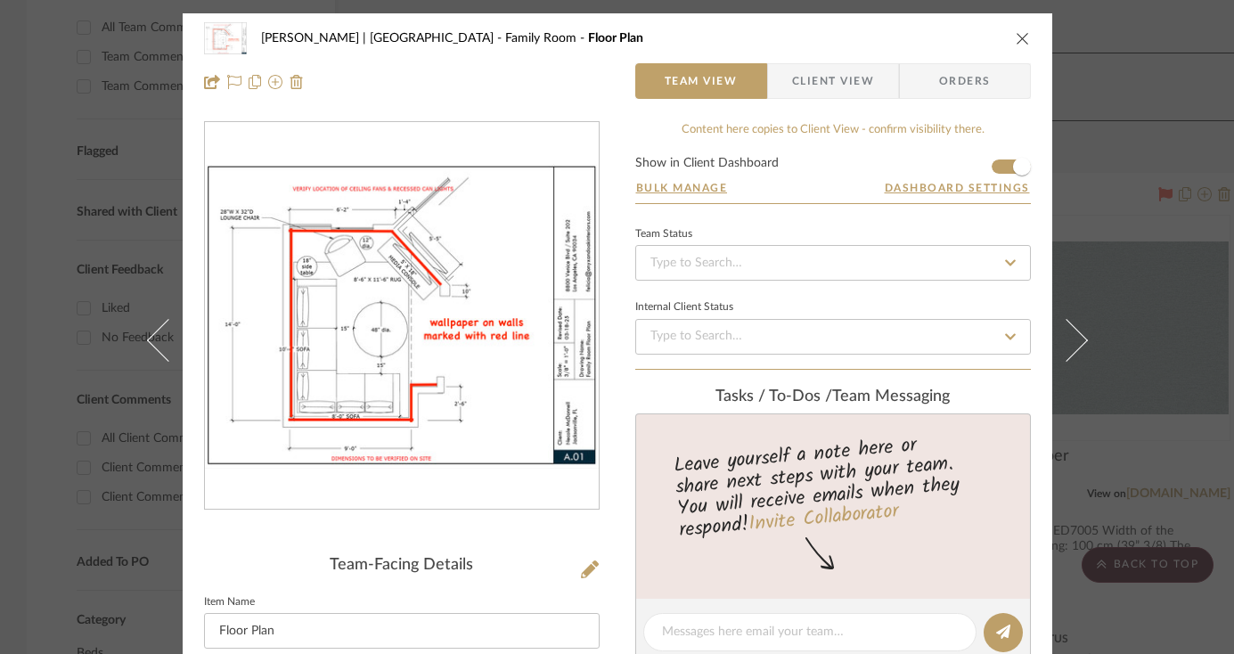
click at [481, 366] on img "0" at bounding box center [402, 316] width 394 height 305
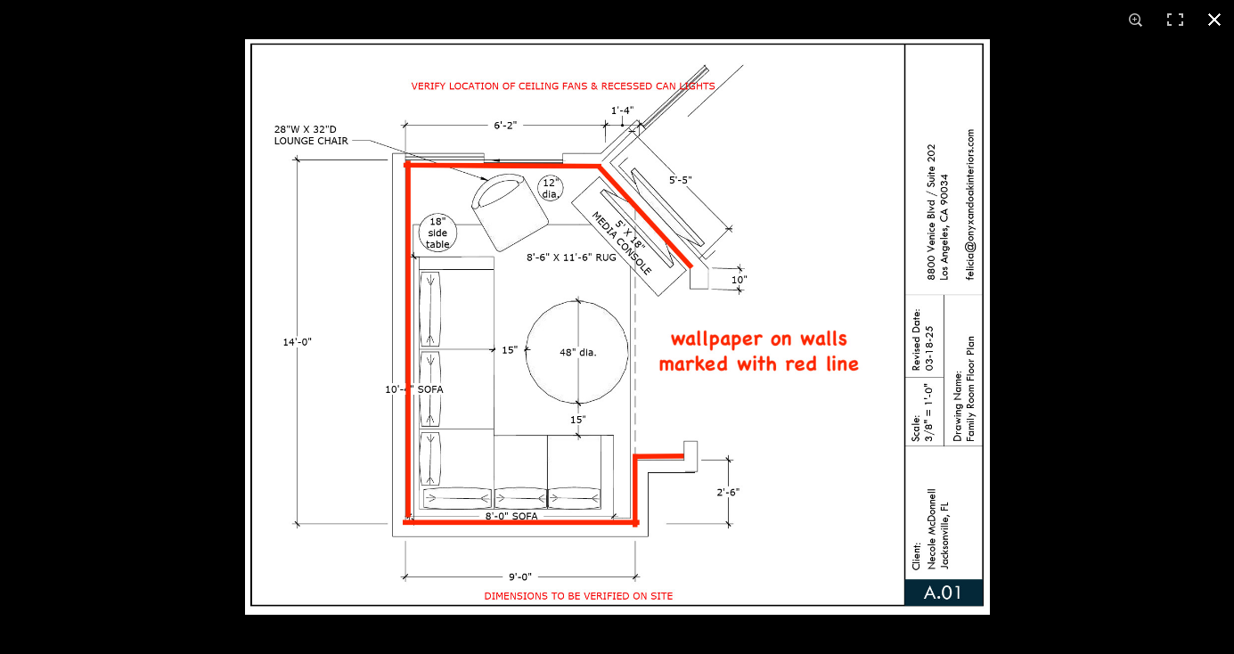
click at [1213, 20] on button at bounding box center [1214, 19] width 39 height 39
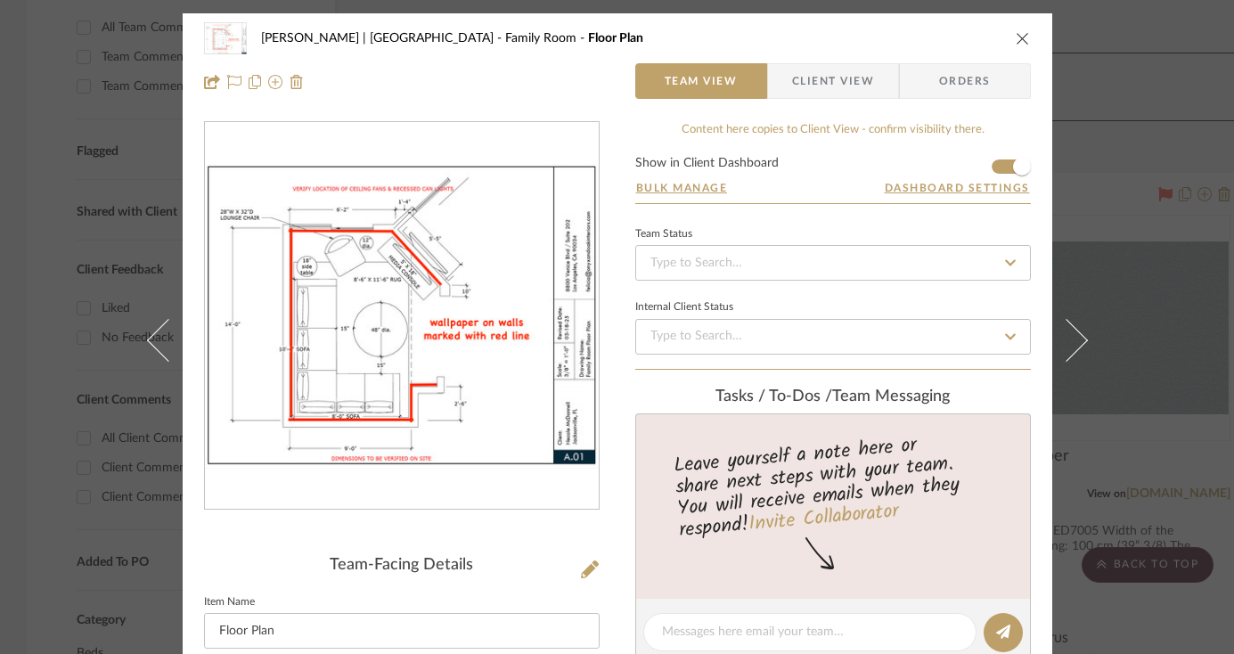
click at [1016, 37] on icon "close" at bounding box center [1023, 38] width 14 height 14
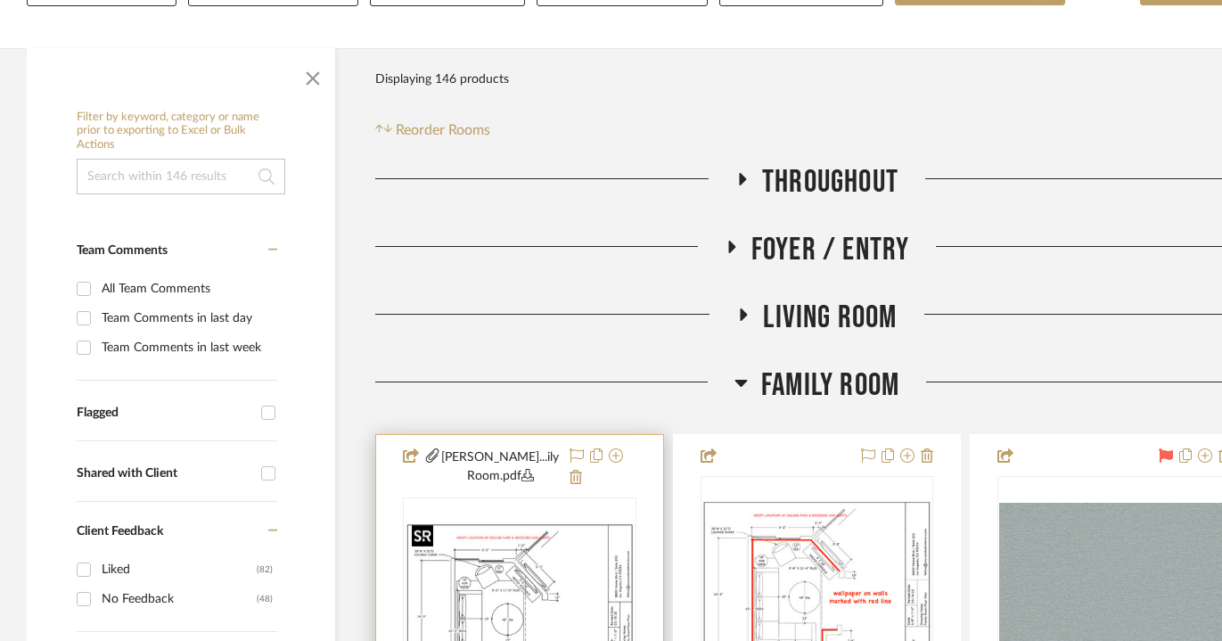
scroll to position [365, 0]
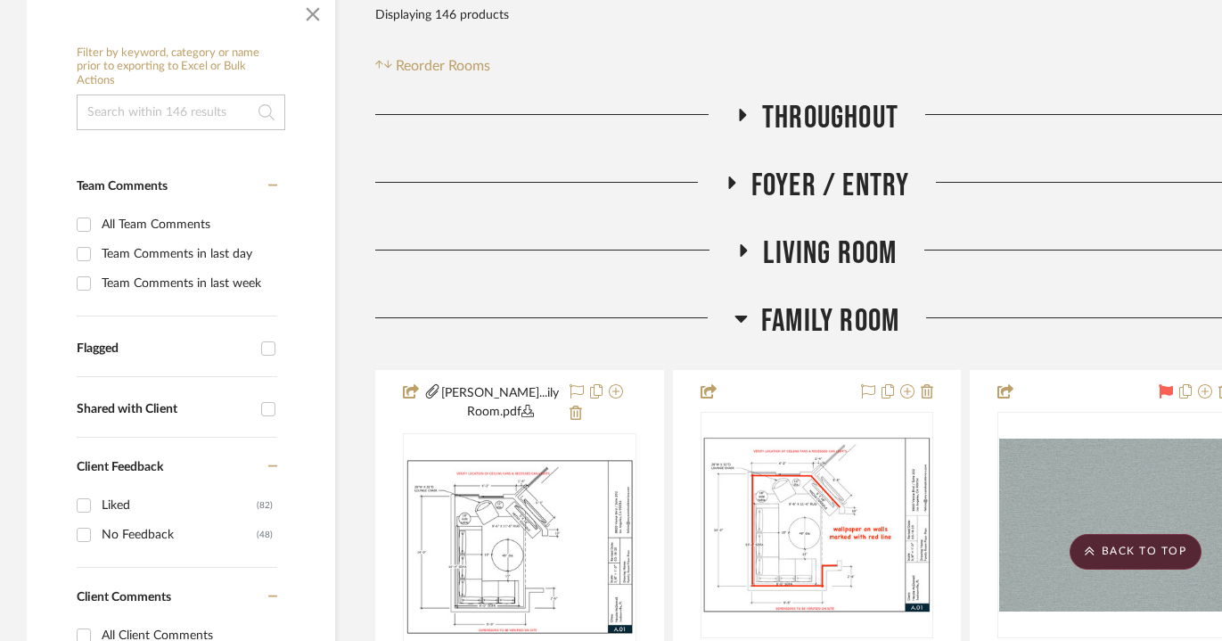
click at [741, 241] on h3 "Living Room" at bounding box center [816, 253] width 160 height 38
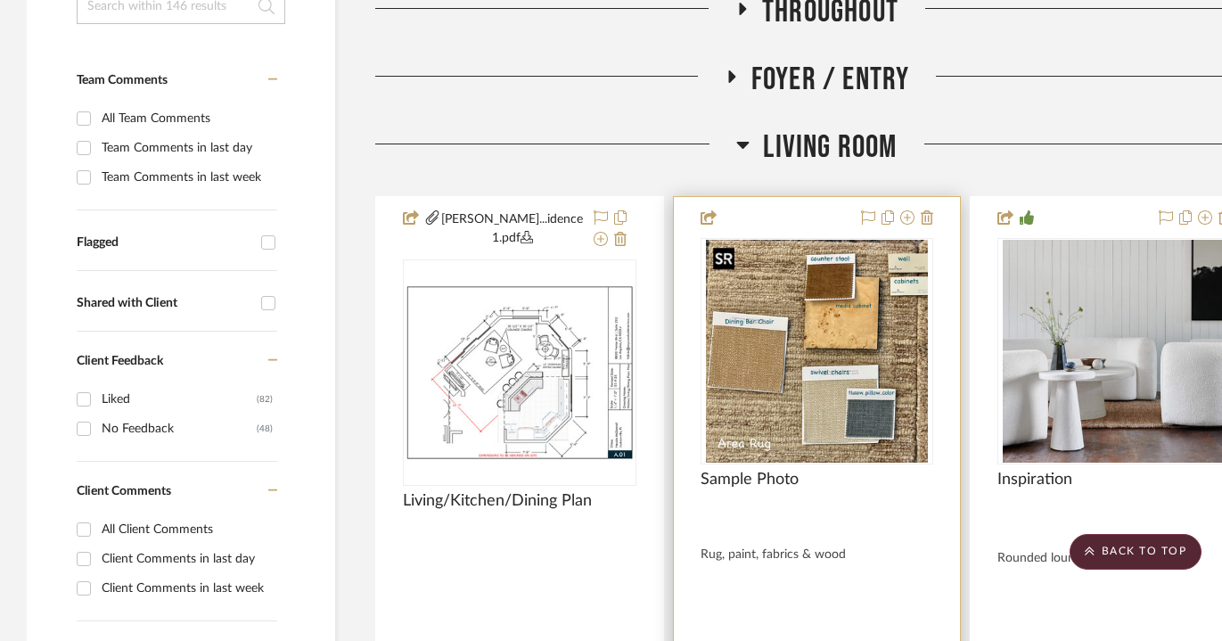
scroll to position [472, 0]
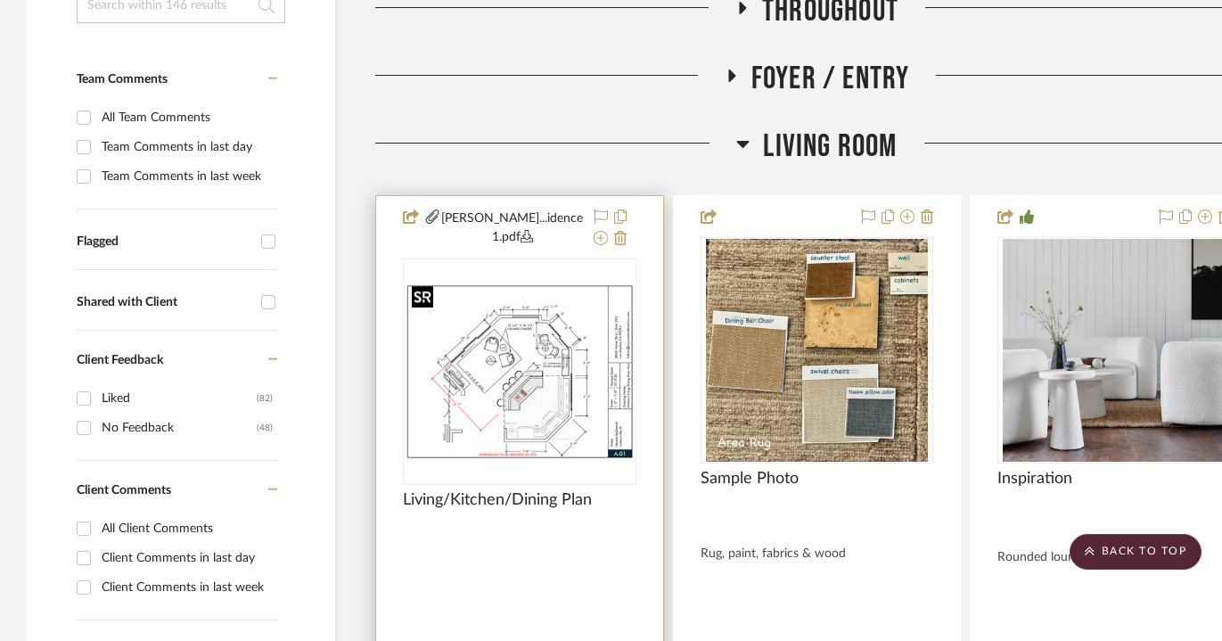
click at [0, 0] on img at bounding box center [0, 0] width 0 height 0
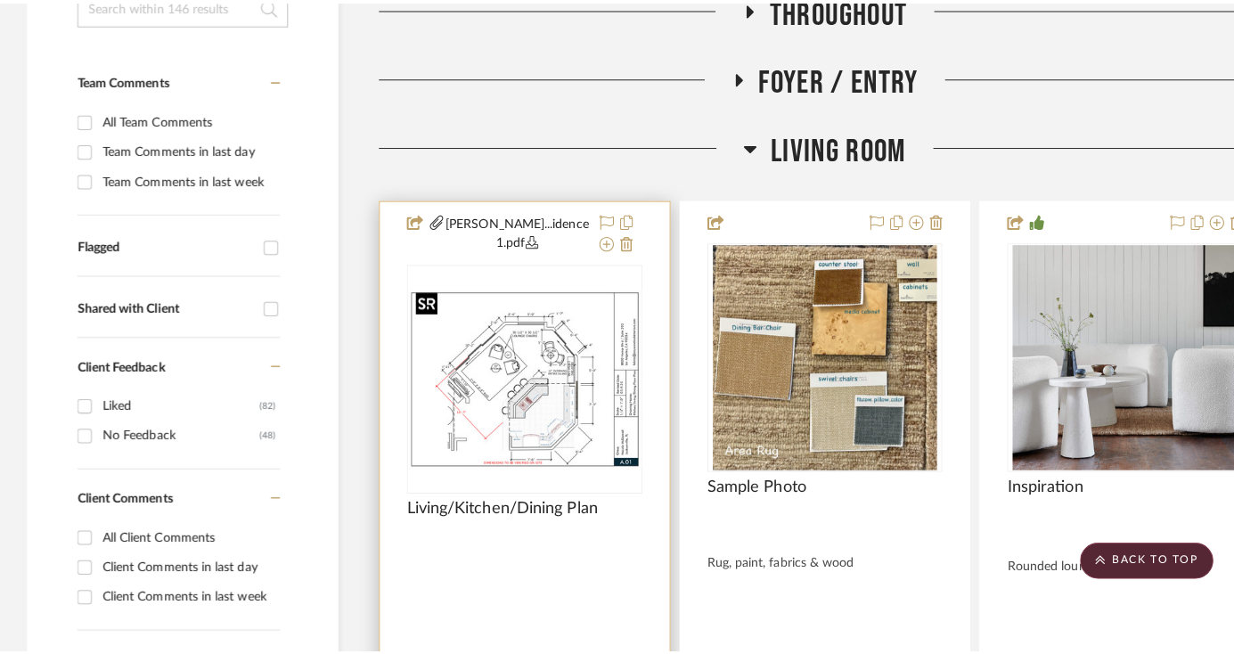
scroll to position [0, 0]
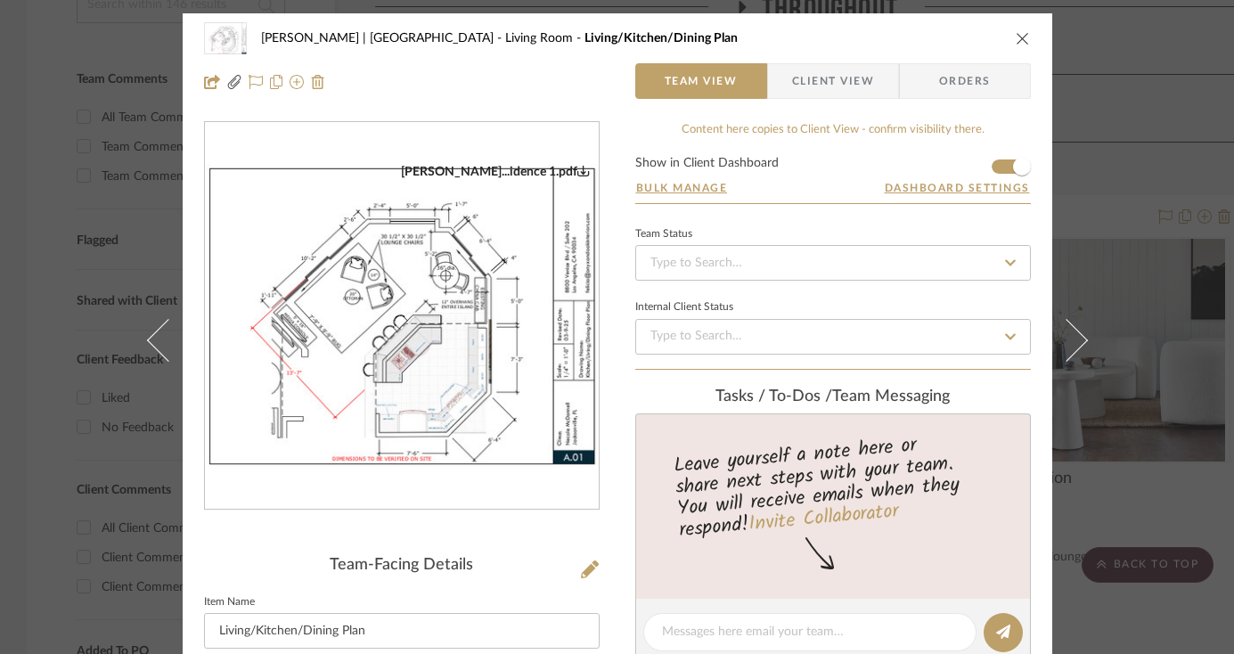
click at [493, 365] on img "0" at bounding box center [402, 316] width 394 height 305
click at [1016, 35] on icon "close" at bounding box center [1023, 38] width 14 height 14
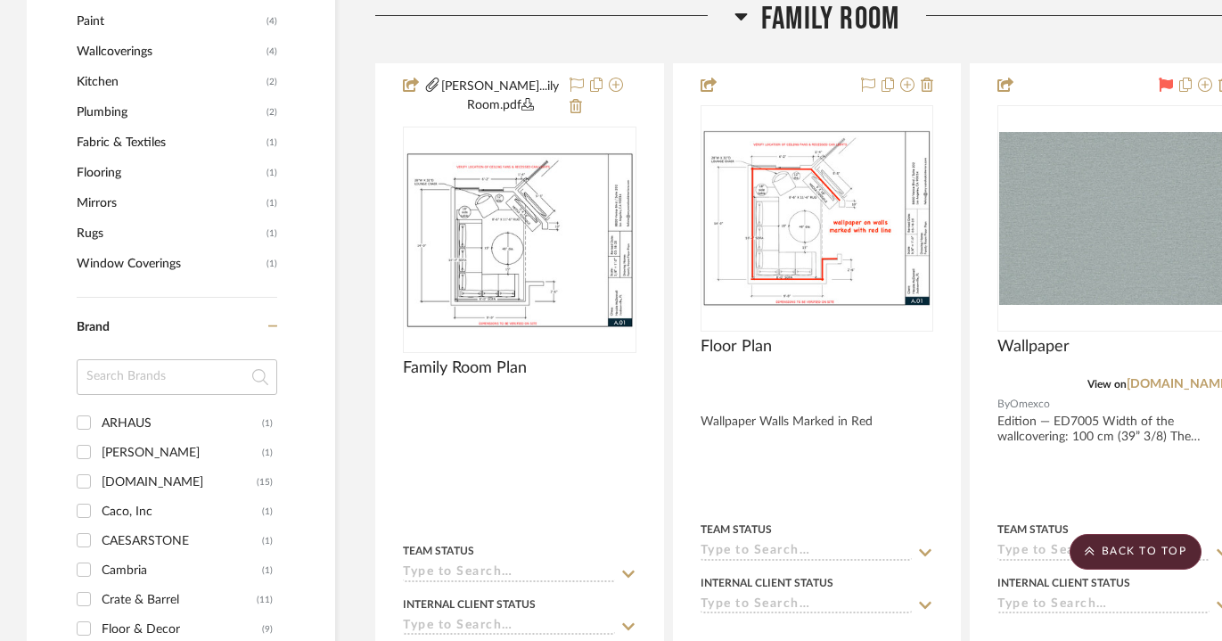
scroll to position [1495, 0]
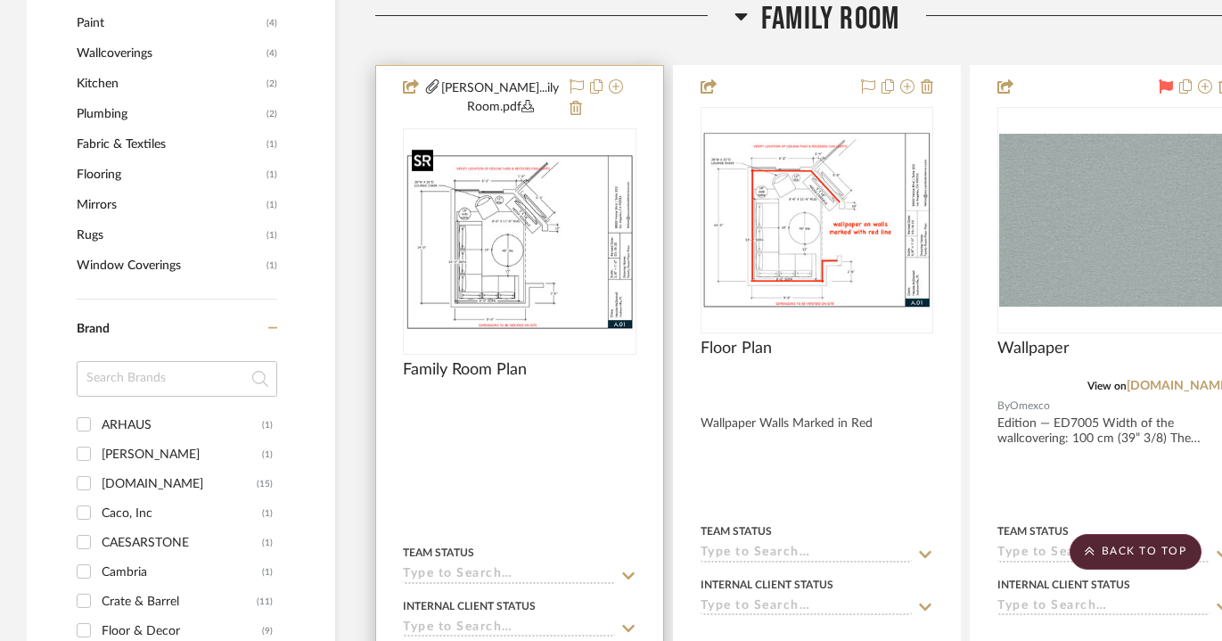
click at [522, 274] on img "0" at bounding box center [520, 241] width 230 height 177
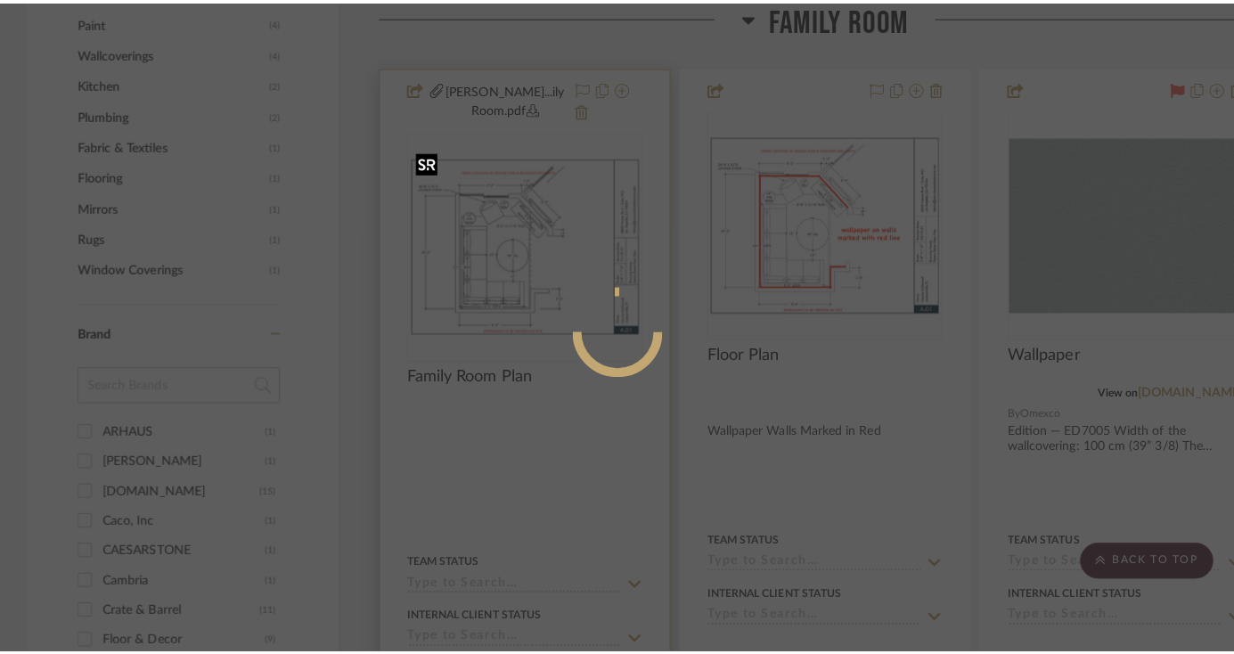
scroll to position [0, 0]
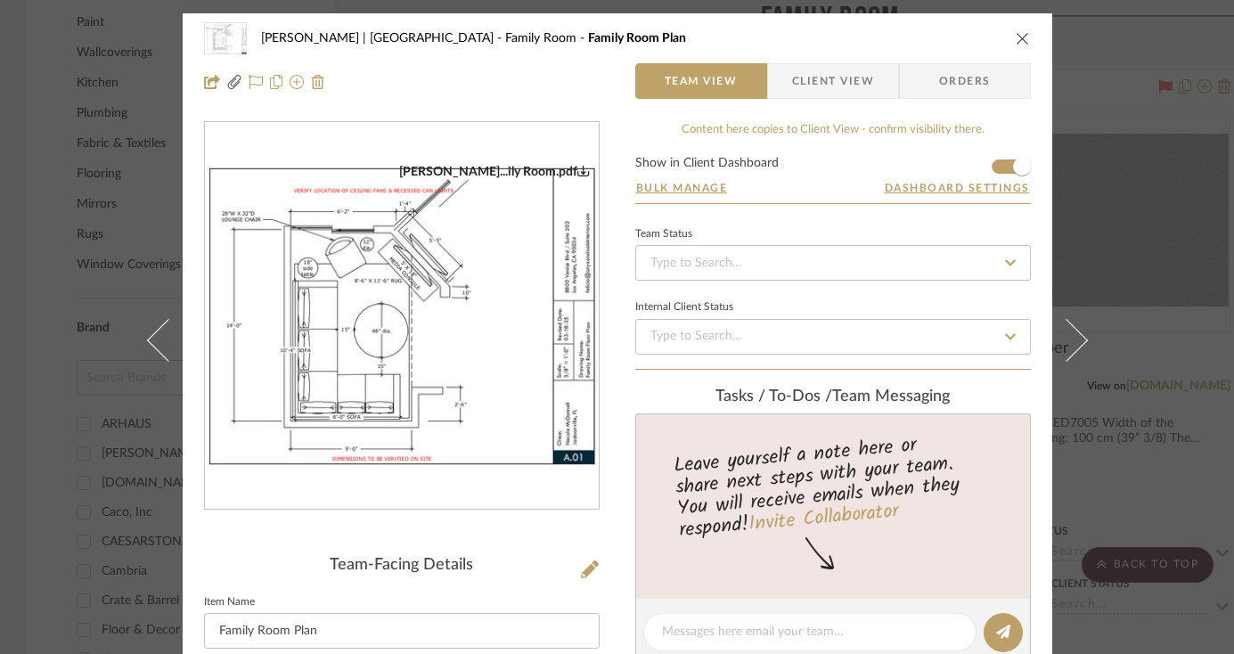
click at [1016, 38] on icon "close" at bounding box center [1023, 38] width 14 height 14
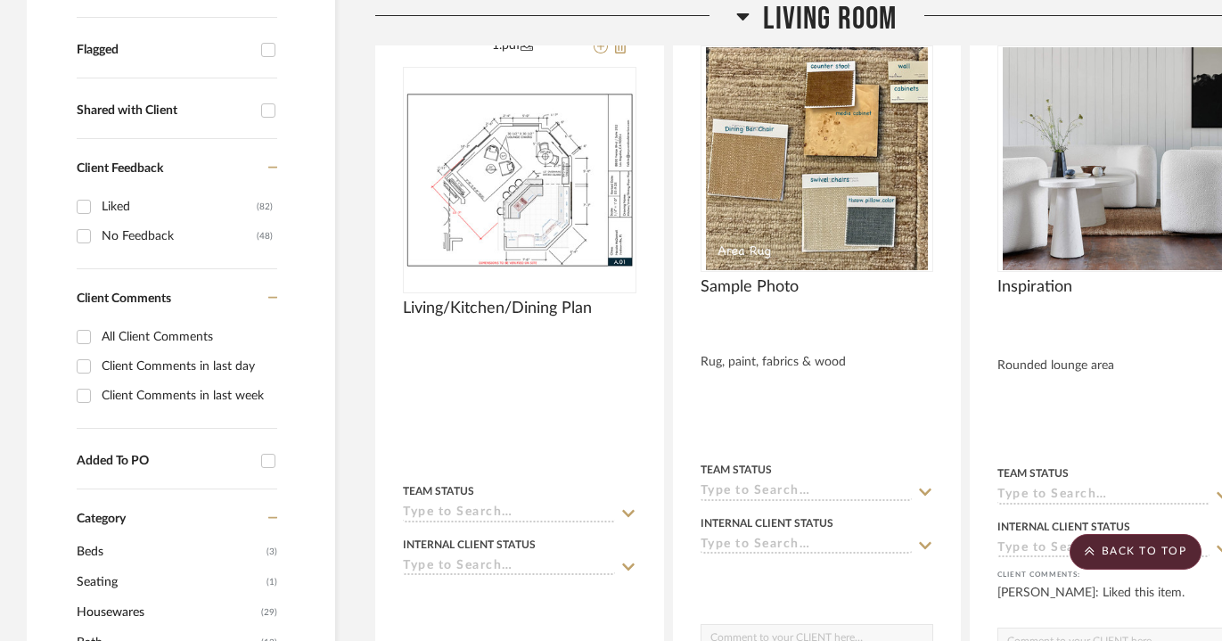
scroll to position [666, 0]
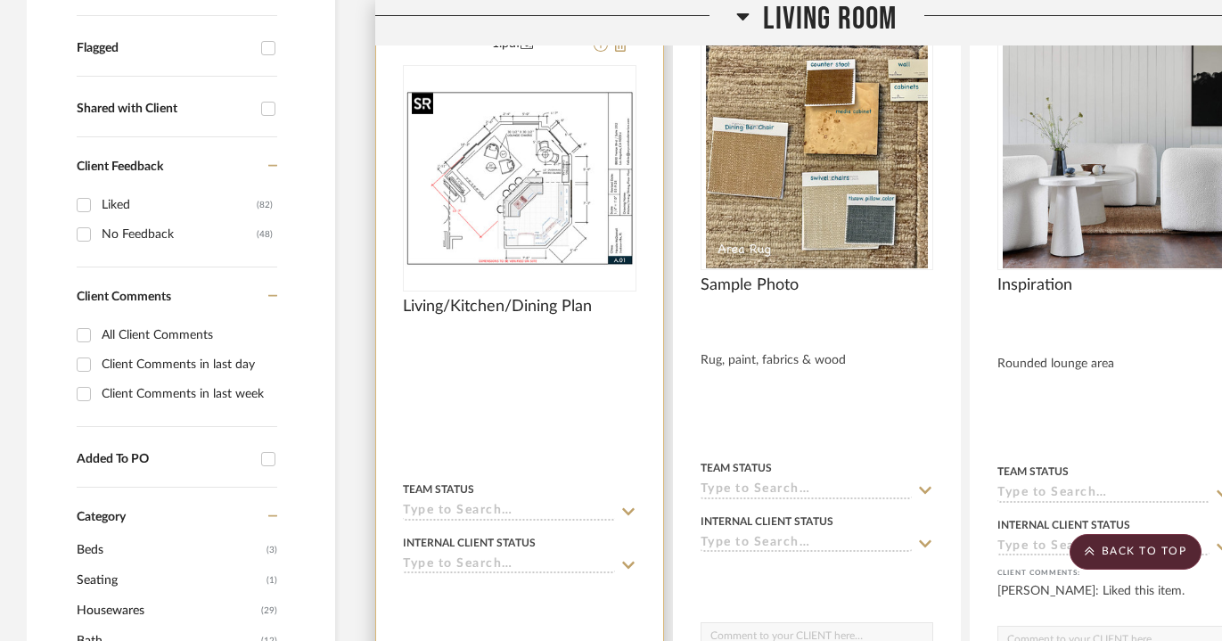
click at [558, 188] on img "0" at bounding box center [520, 178] width 230 height 177
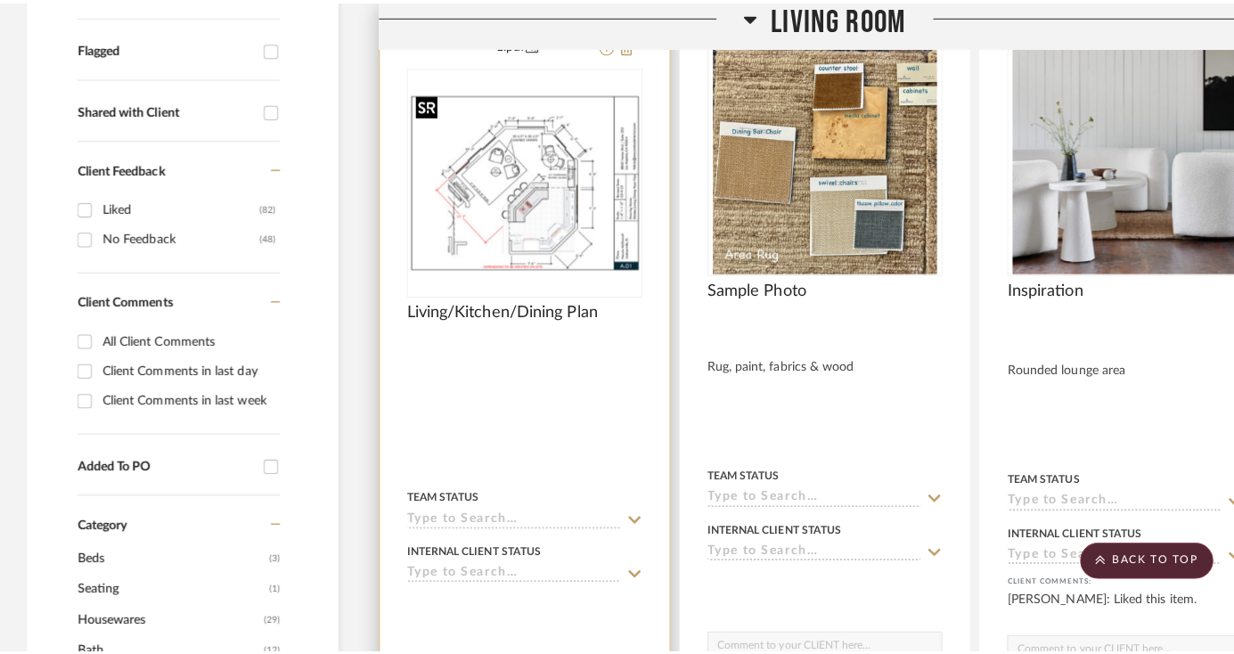
scroll to position [0, 0]
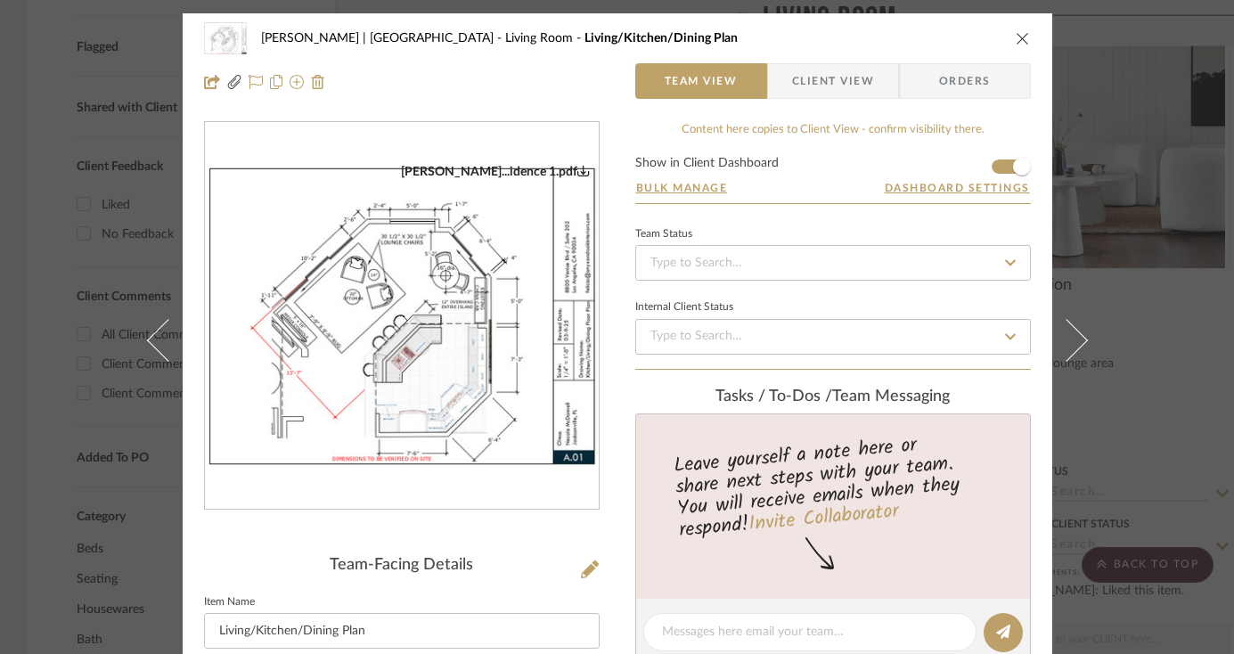
click at [471, 323] on img "0" at bounding box center [402, 316] width 394 height 305
click at [1016, 31] on icon "close" at bounding box center [1023, 38] width 14 height 14
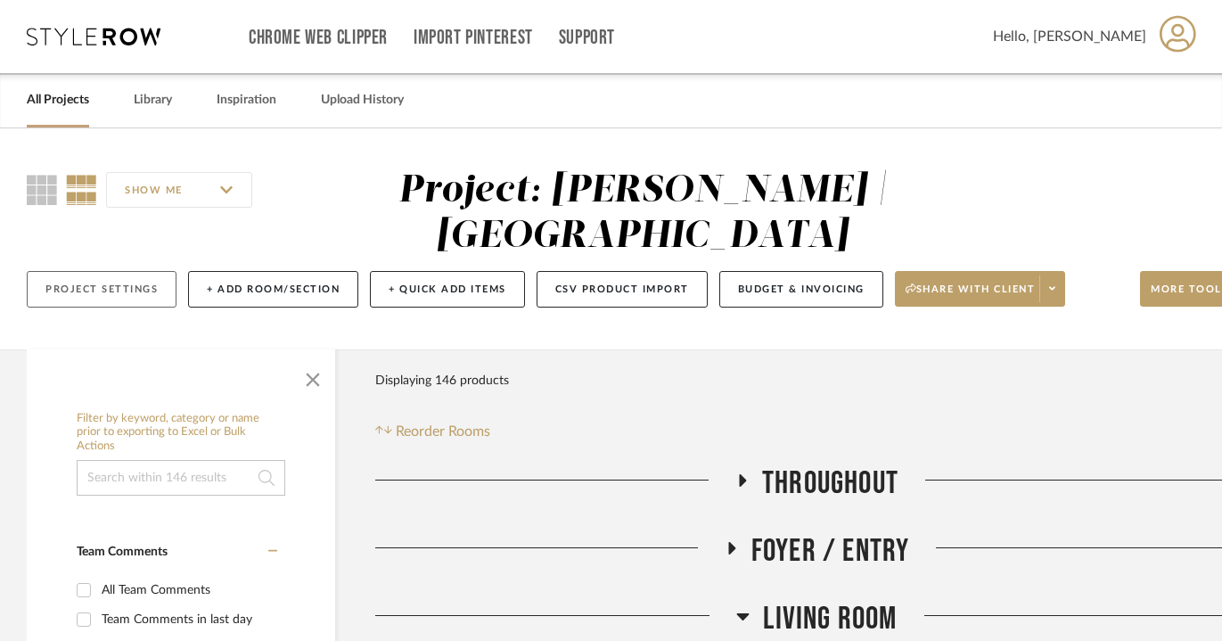
click at [121, 291] on button "Project Settings" at bounding box center [102, 289] width 150 height 37
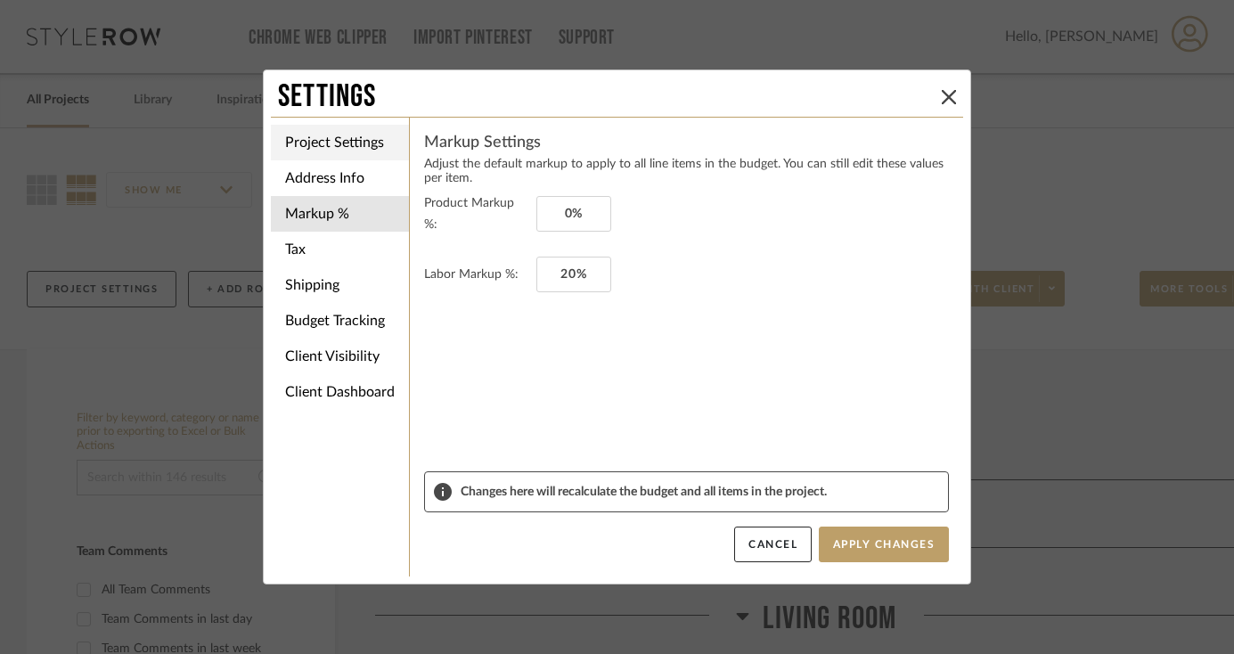
click at [327, 140] on li "Project Settings" at bounding box center [340, 143] width 138 height 36
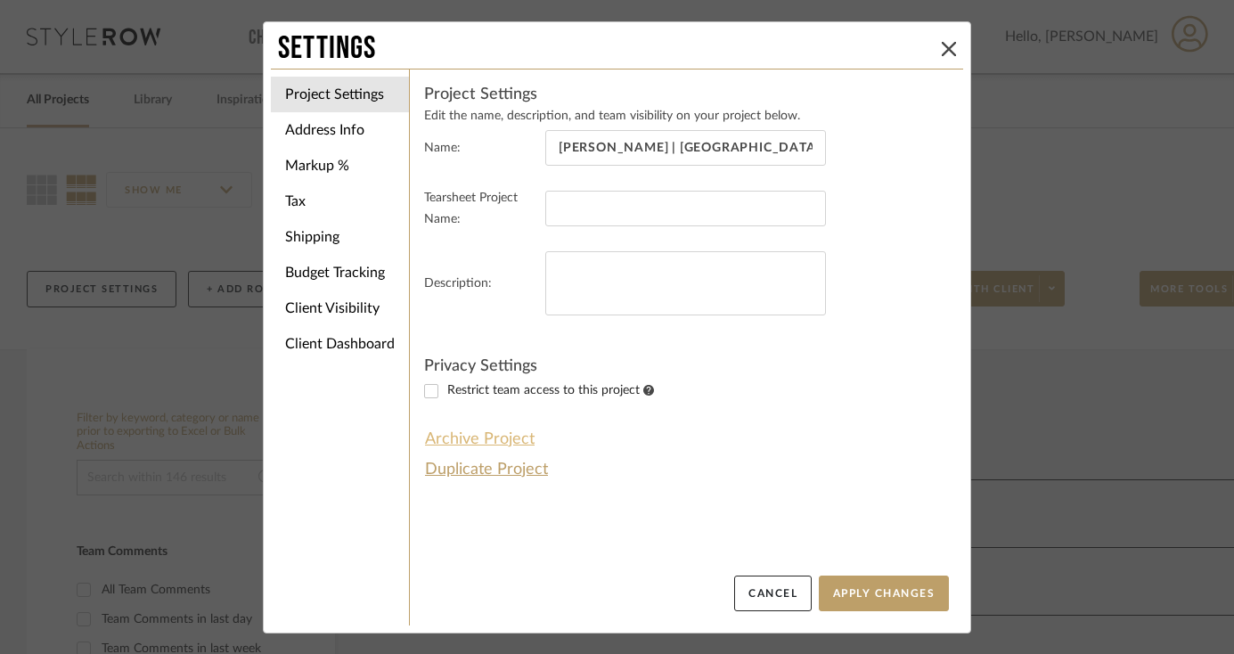
click at [487, 441] on button "Archive Project" at bounding box center [479, 439] width 111 height 30
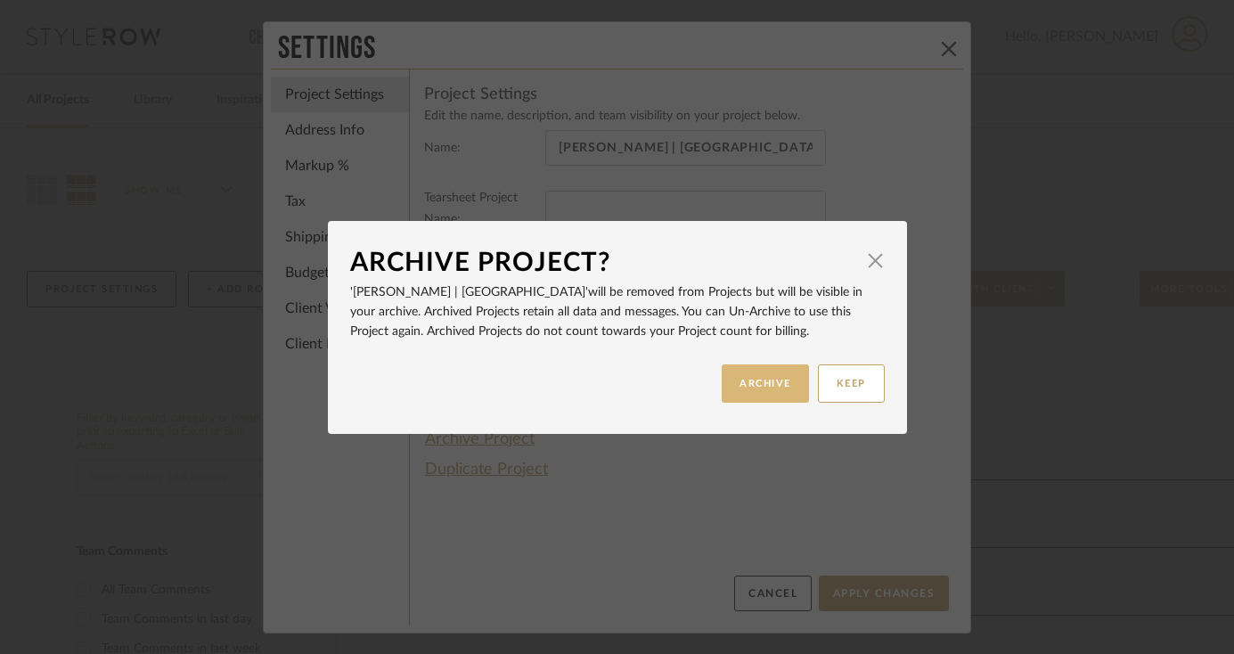
click at [753, 378] on button "ARCHIVE" at bounding box center [765, 383] width 87 height 38
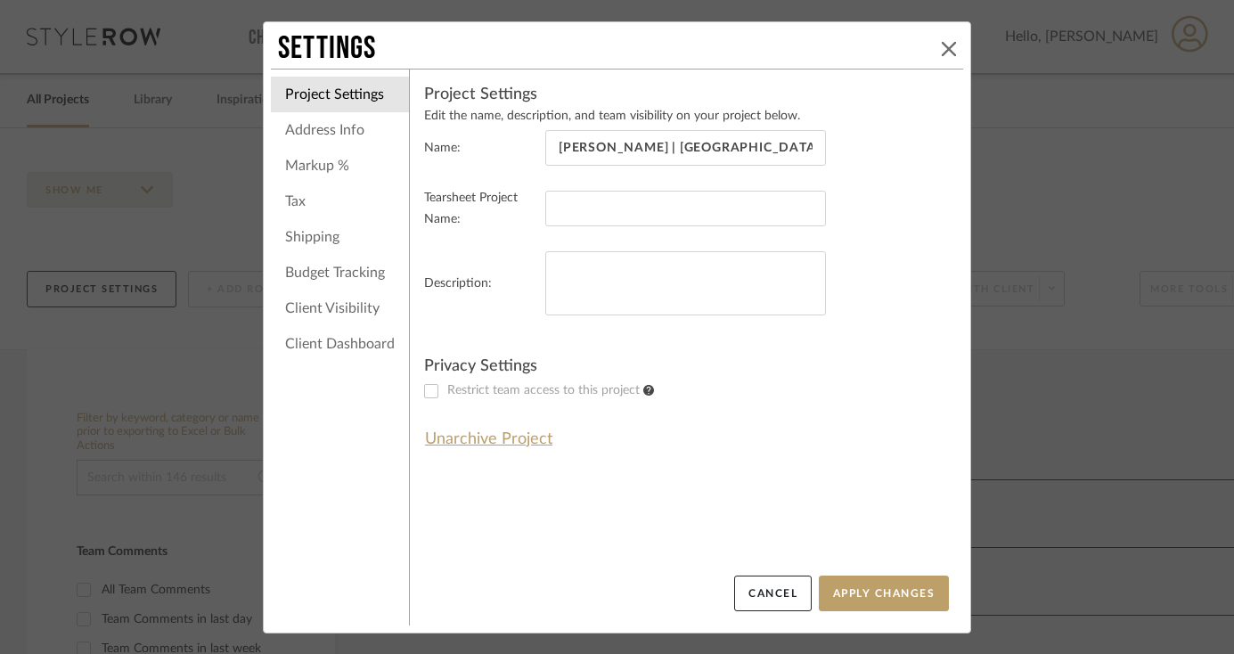
click at [942, 48] on icon at bounding box center [949, 49] width 14 height 14
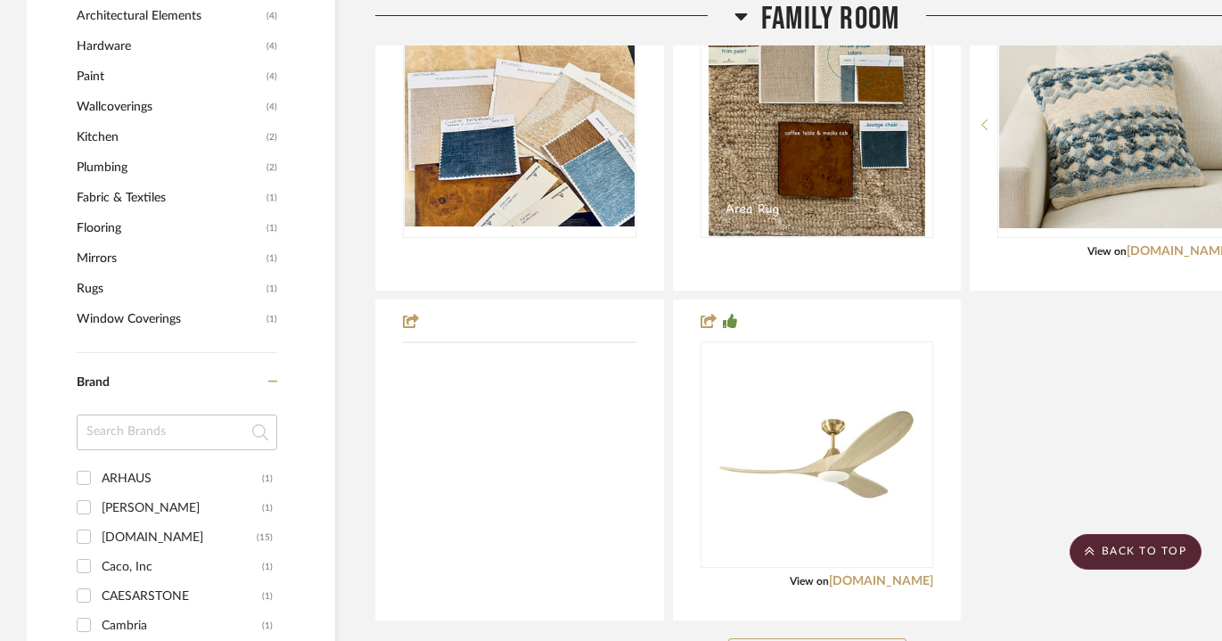
scroll to position [1470, 0]
